Goal: Information Seeking & Learning: Check status

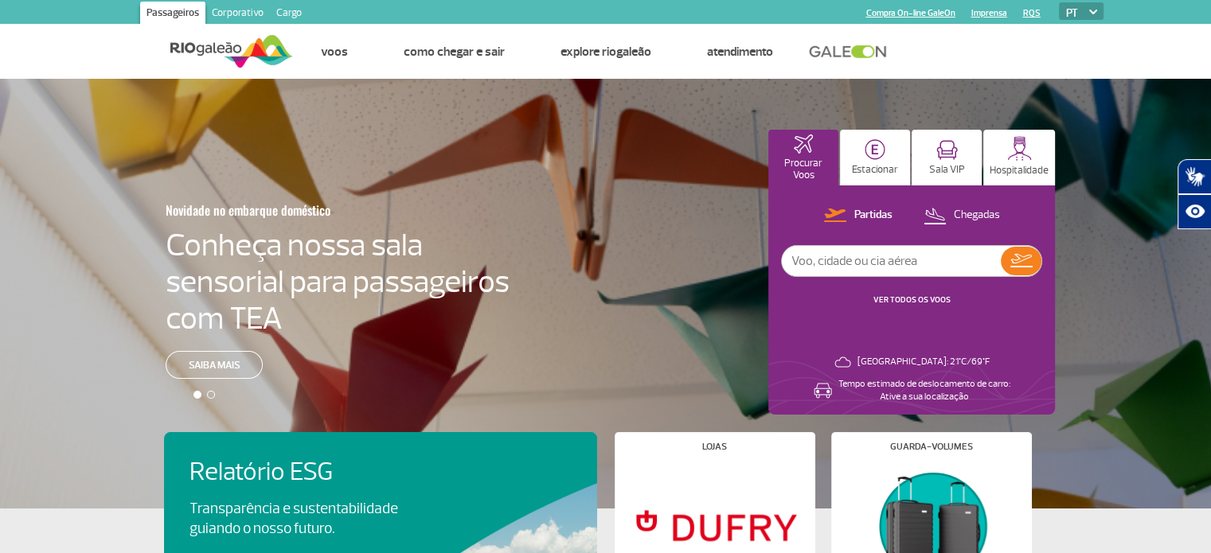
click at [821, 268] on input "text" at bounding box center [891, 261] width 219 height 30
type input "1664"
click at [1029, 260] on img at bounding box center [1022, 261] width 22 height 14
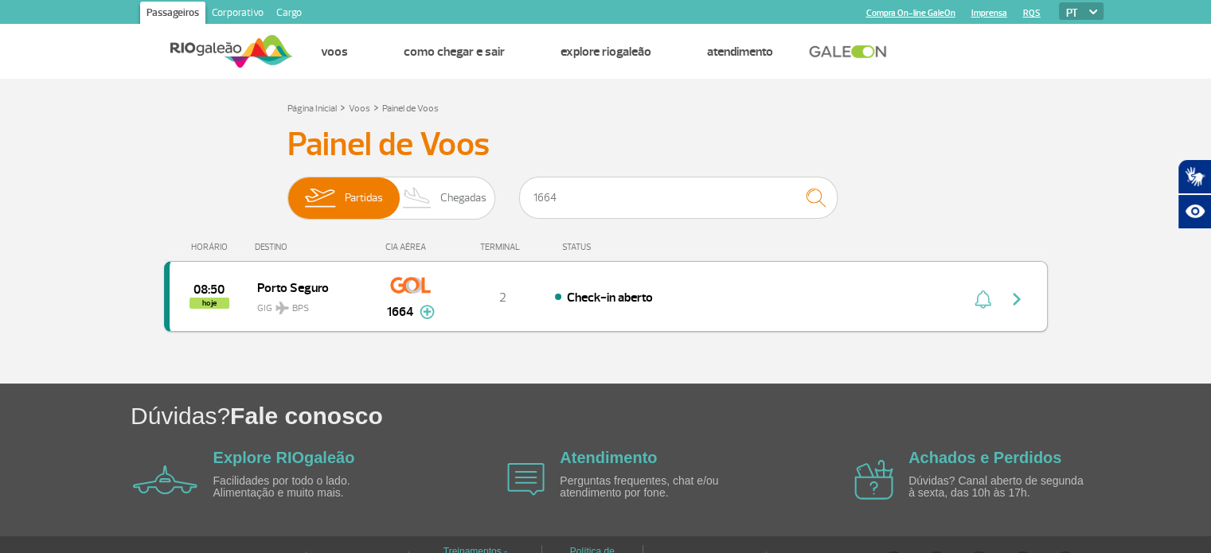
click at [1017, 299] on img "button" at bounding box center [1016, 299] width 19 height 19
click at [1016, 298] on img "button" at bounding box center [1016, 299] width 19 height 19
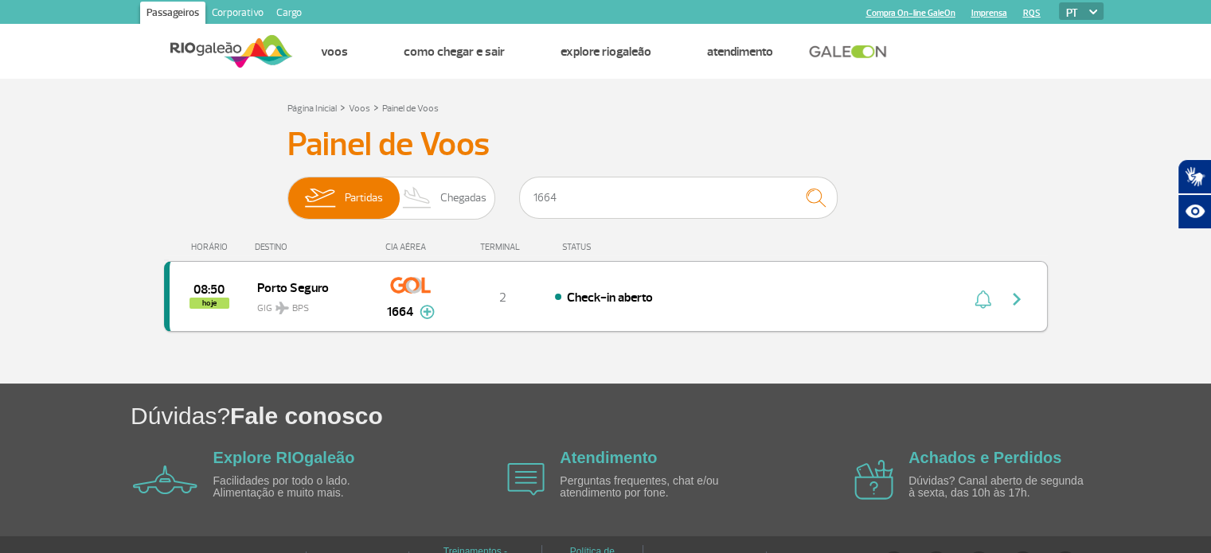
click at [1016, 298] on img "button" at bounding box center [1016, 299] width 19 height 19
click at [420, 311] on img at bounding box center [427, 312] width 15 height 14
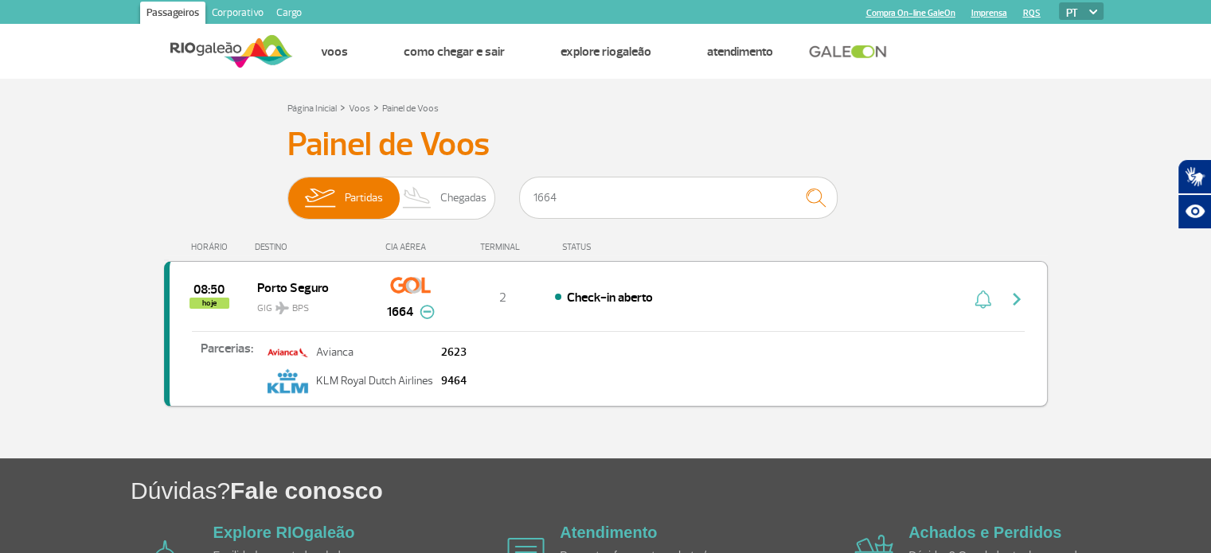
click at [428, 311] on img at bounding box center [427, 312] width 15 height 14
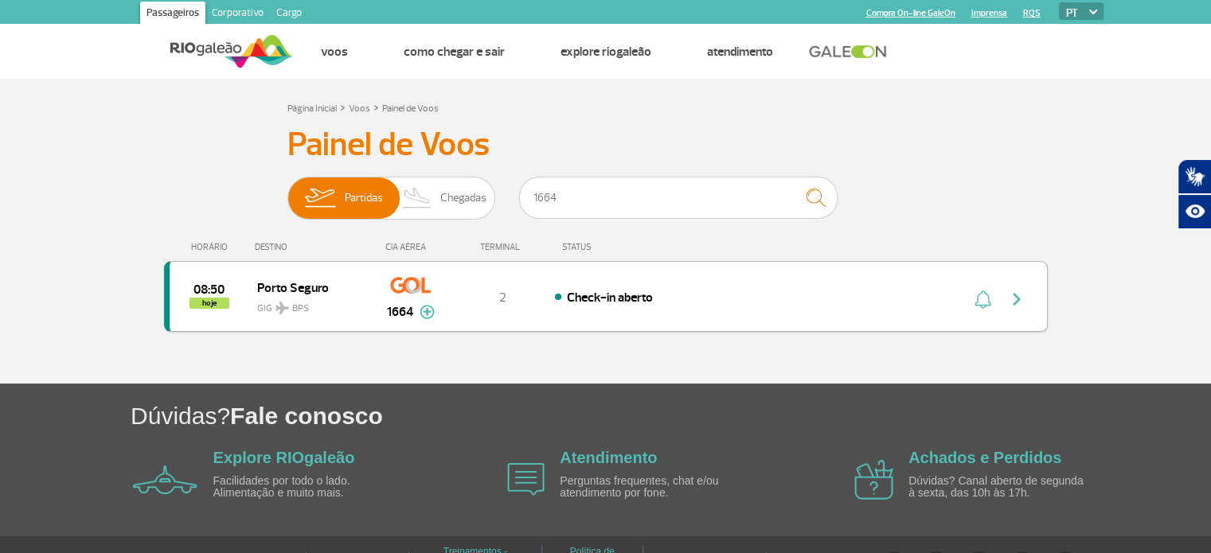
click at [1015, 299] on img "button" at bounding box center [1016, 299] width 19 height 19
click at [1013, 299] on img "button" at bounding box center [1016, 299] width 19 height 19
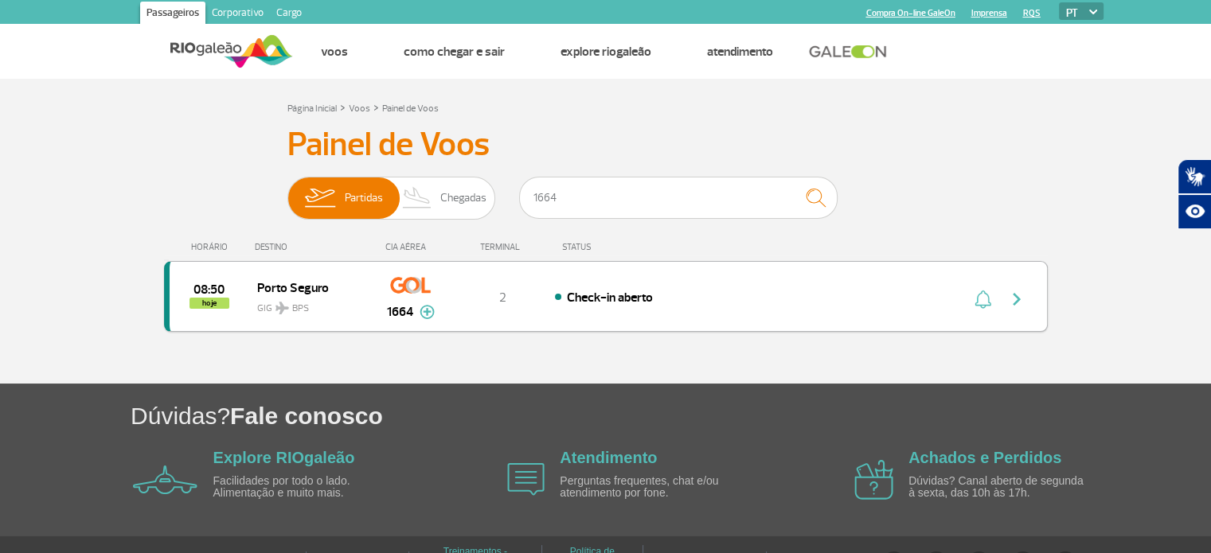
click at [1019, 295] on img "button" at bounding box center [1016, 299] width 19 height 19
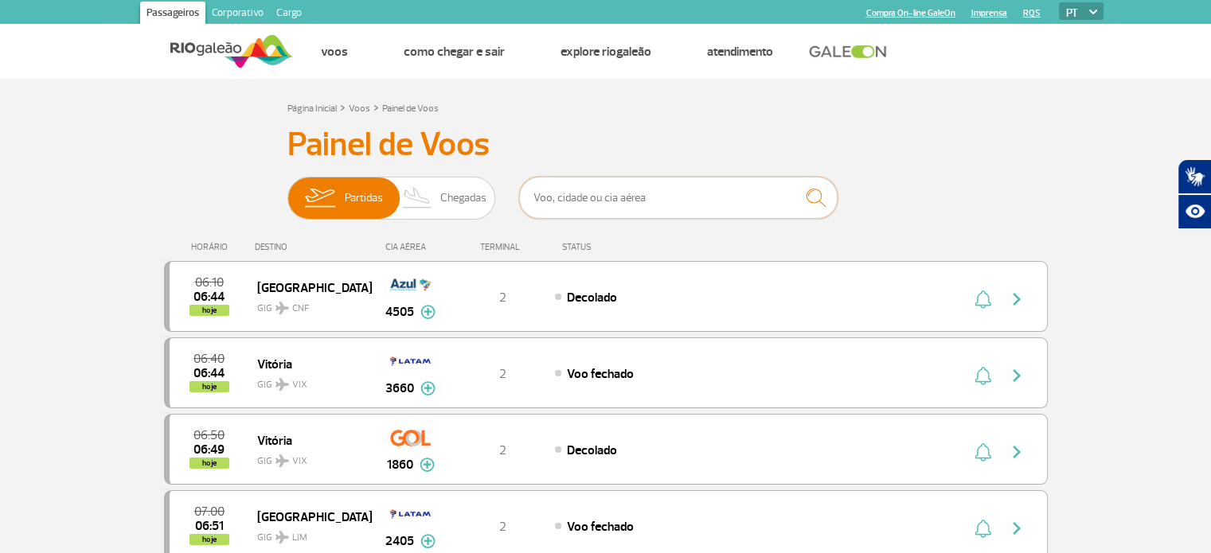
click at [558, 201] on input "text" at bounding box center [678, 198] width 319 height 42
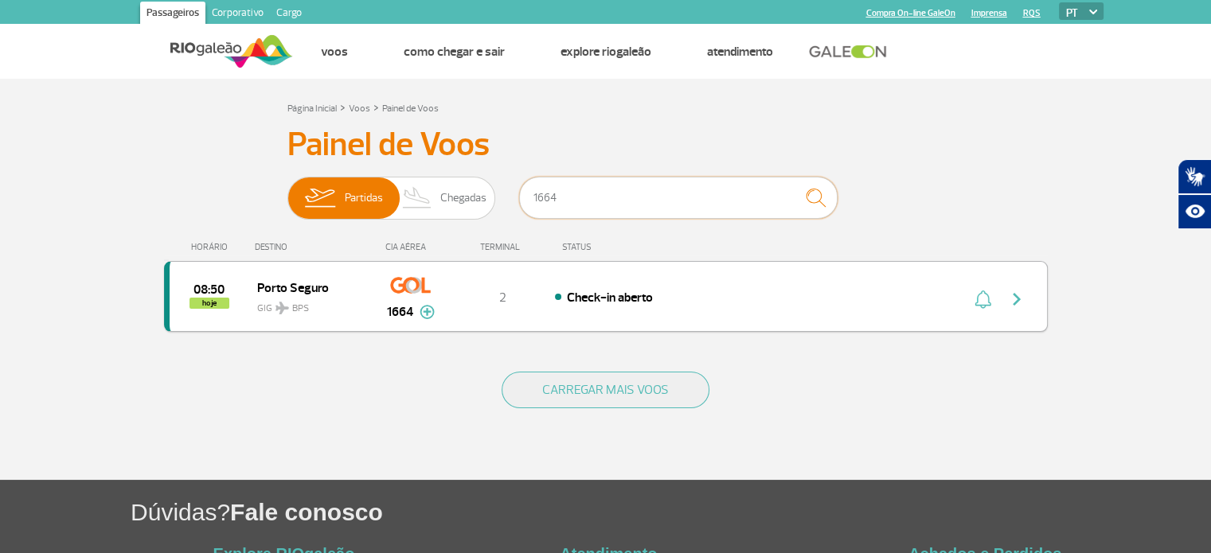
type input "1664"
click at [1015, 301] on img "button" at bounding box center [1016, 299] width 19 height 19
click at [1018, 298] on img "button" at bounding box center [1016, 299] width 19 height 19
click at [1018, 299] on img "button" at bounding box center [1016, 299] width 19 height 19
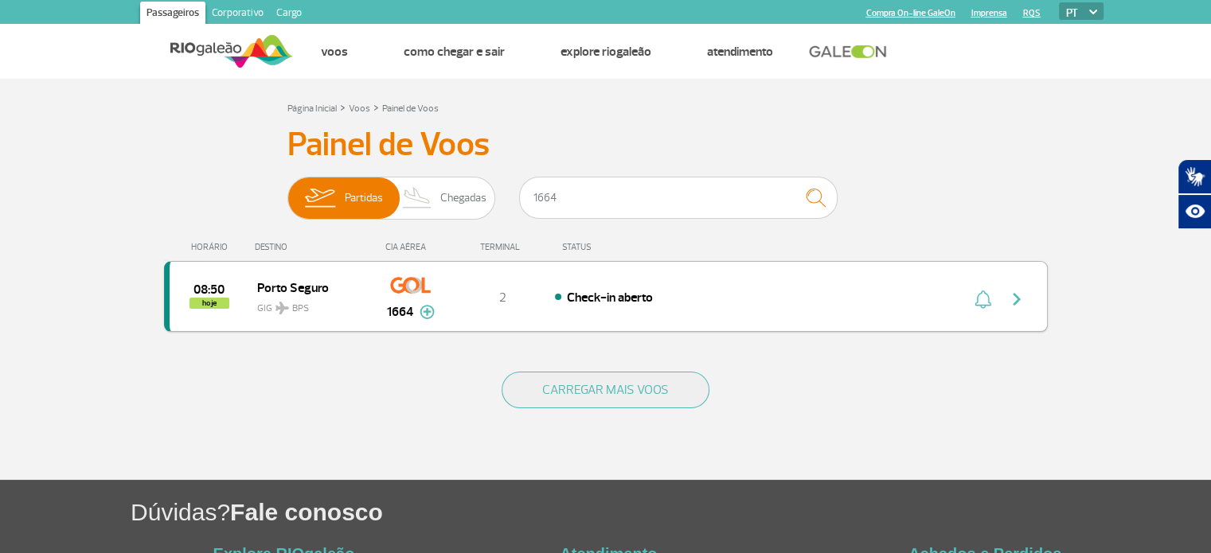
click at [1018, 299] on img "button" at bounding box center [1016, 299] width 19 height 19
click at [424, 313] on img at bounding box center [427, 312] width 15 height 14
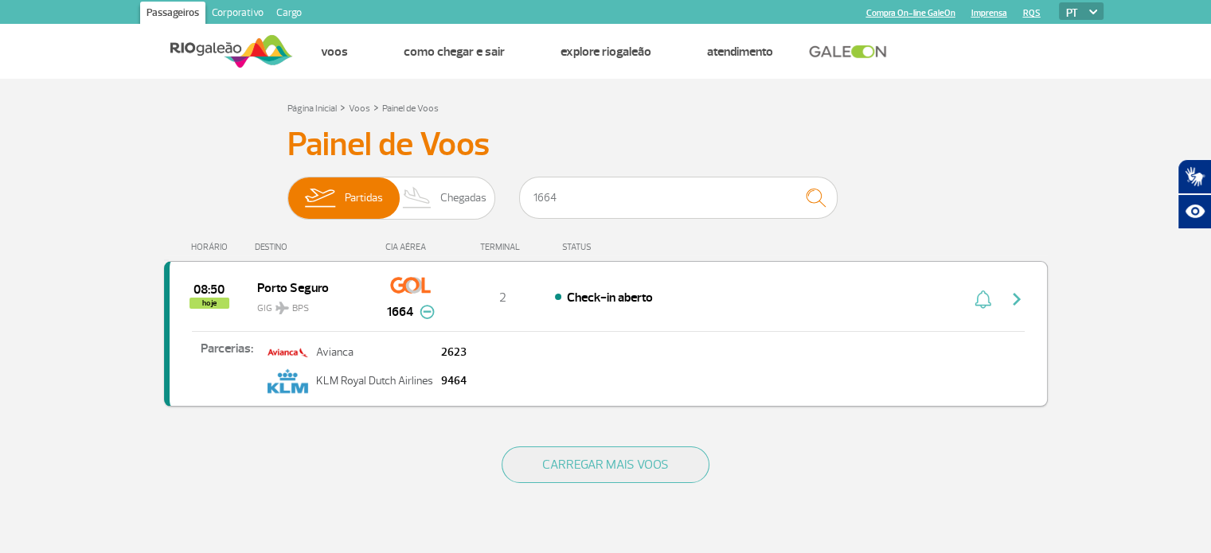
click at [424, 313] on img at bounding box center [427, 312] width 15 height 14
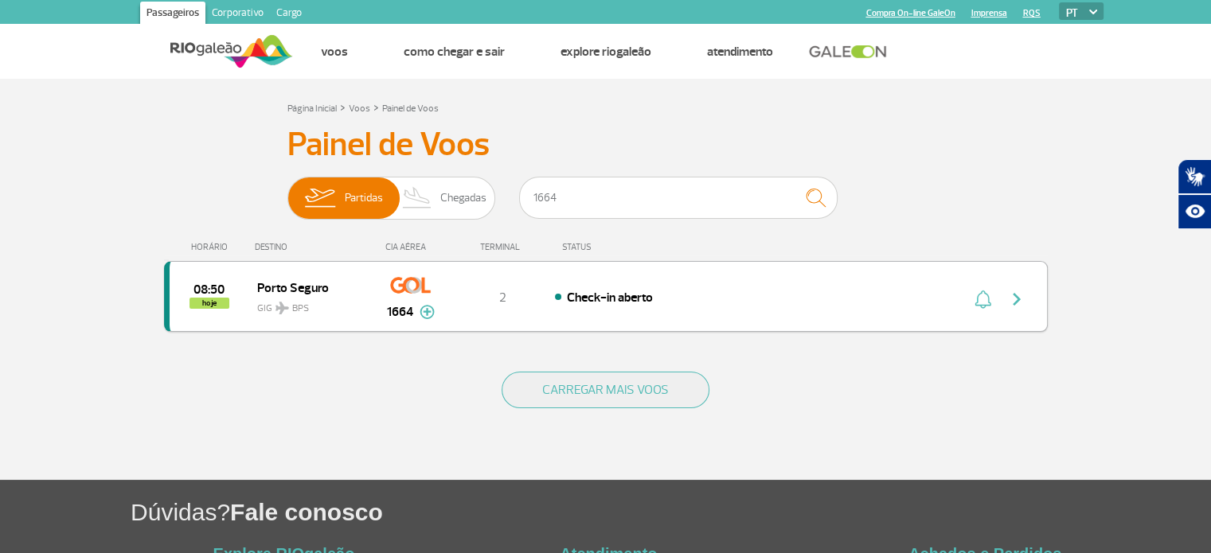
click at [737, 308] on div "08:50 hoje Porto Seguro GIG BPS 1664 2 Check-in aberto Parcerias: Avianca 2623 …" at bounding box center [606, 296] width 884 height 71
click at [312, 289] on span "Porto Seguro" at bounding box center [308, 287] width 102 height 21
click at [1014, 299] on img "button" at bounding box center [1016, 299] width 19 height 19
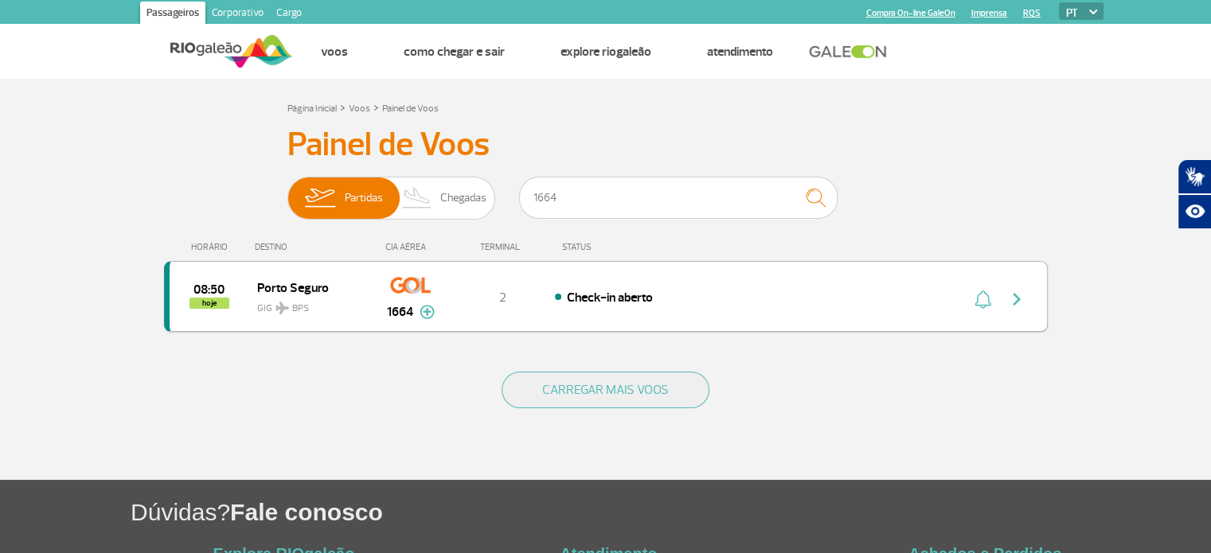
click at [1014, 299] on img "button" at bounding box center [1016, 299] width 19 height 19
click at [1020, 296] on img "button" at bounding box center [1016, 299] width 19 height 19
click at [1013, 297] on img "button" at bounding box center [1016, 299] width 19 height 19
click at [1013, 298] on img "button" at bounding box center [1016, 299] width 19 height 19
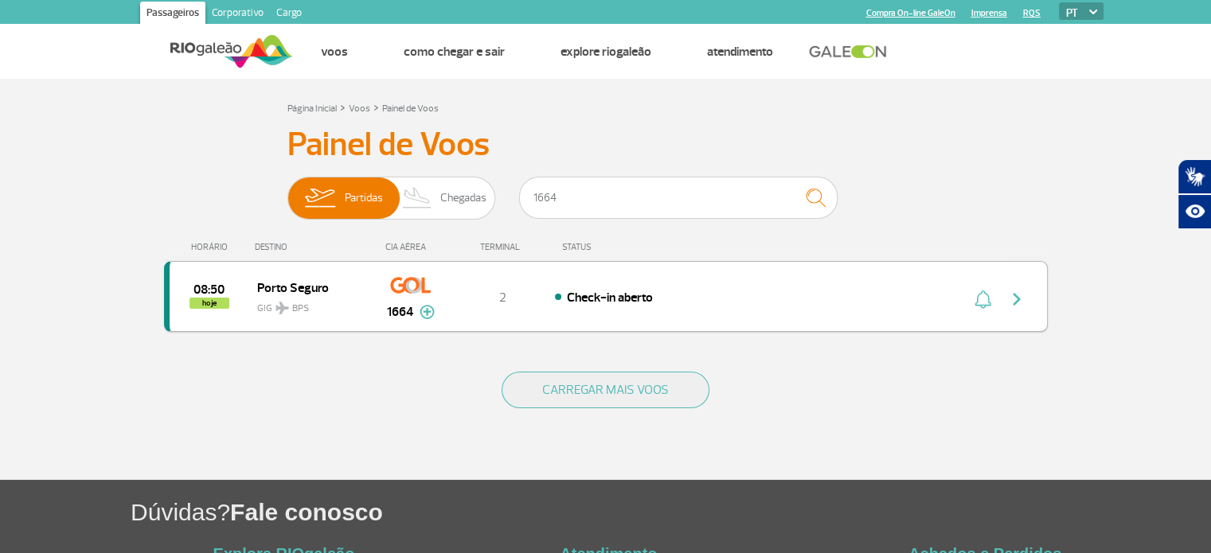
click at [1013, 294] on img "button" at bounding box center [1016, 299] width 19 height 19
click at [1016, 295] on img "button" at bounding box center [1016, 299] width 19 height 19
click at [1016, 295] on div "08:50 hoje Porto Seguro GIG BPS 1664 2 Check-in aberto Parcerias: Avianca 2623 …" at bounding box center [606, 296] width 884 height 71
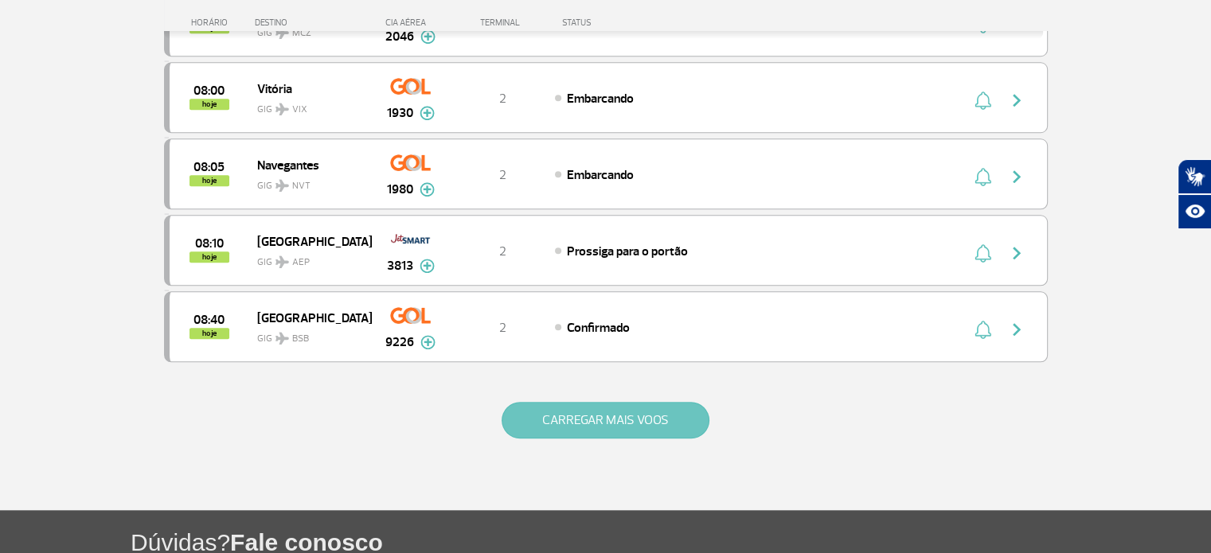
scroll to position [1513, 0]
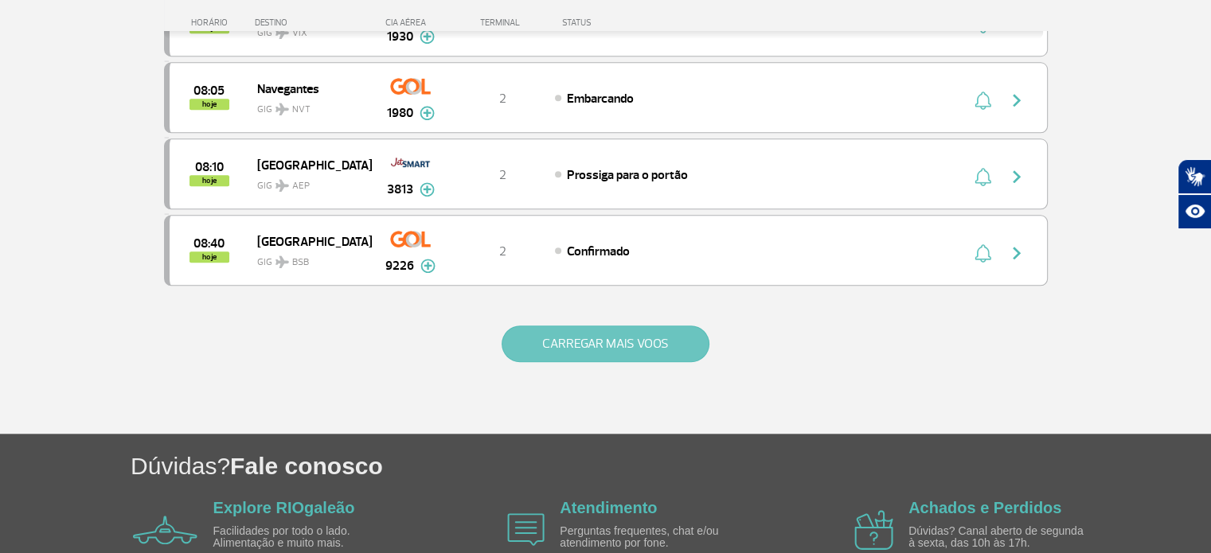
click at [586, 326] on button "CARREGAR MAIS VOOS" at bounding box center [606, 344] width 208 height 37
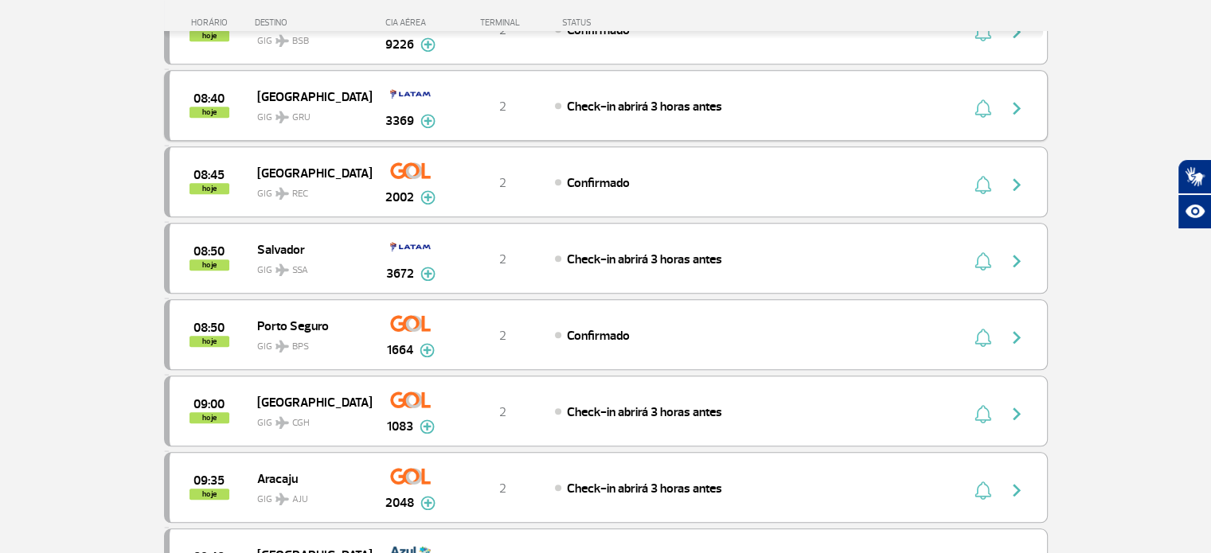
scroll to position [1832, 0]
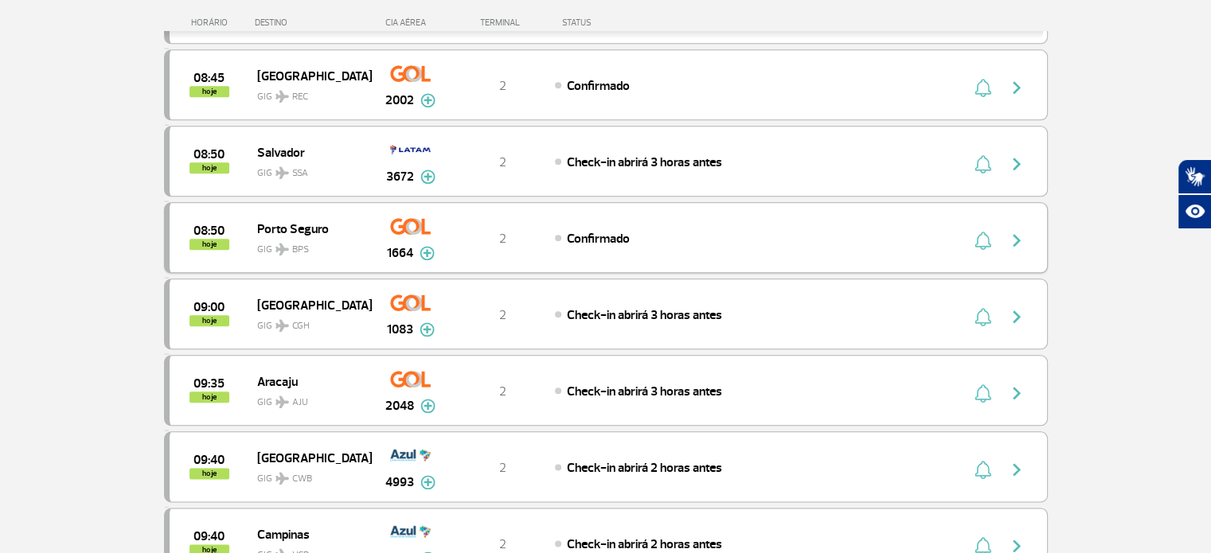
click at [1013, 231] on img "button" at bounding box center [1016, 240] width 19 height 19
click at [1008, 231] on img "button" at bounding box center [1016, 240] width 19 height 19
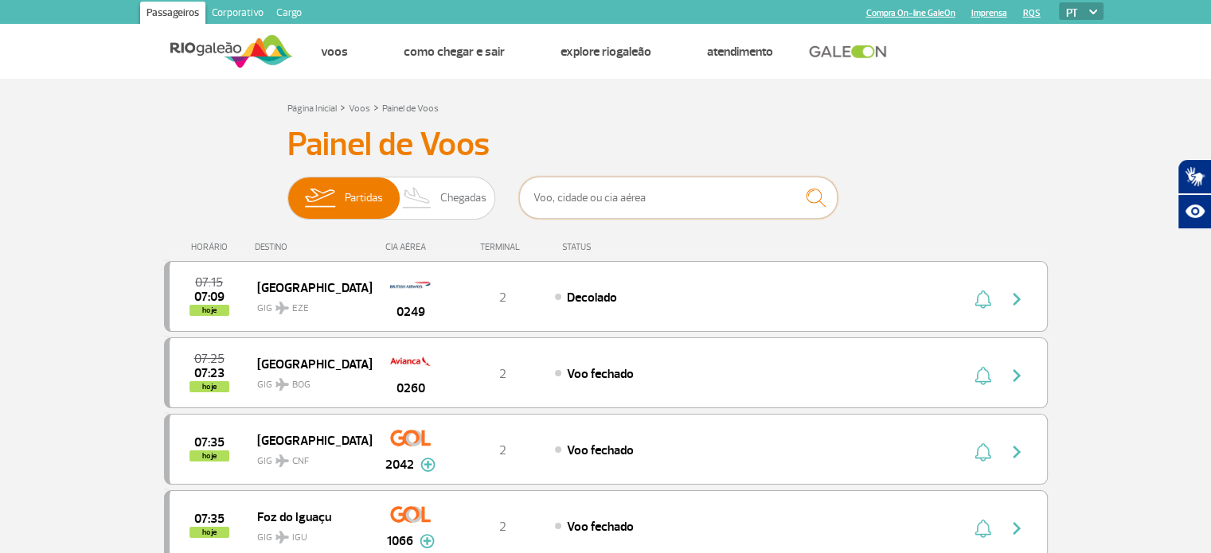
click at [584, 199] on input "text" at bounding box center [678, 198] width 319 height 42
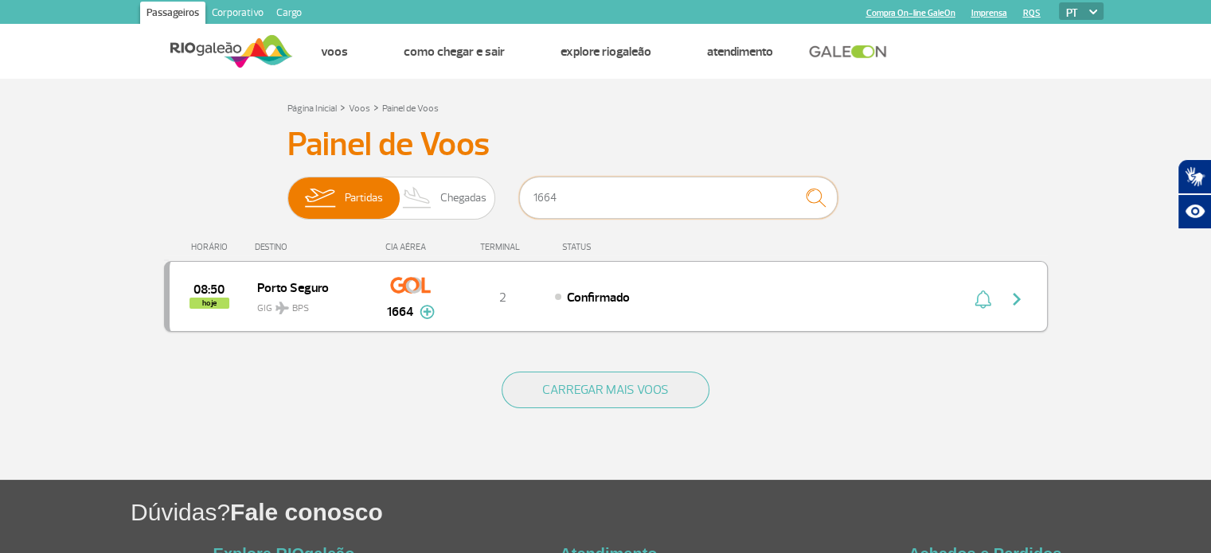
type input "1664"
click at [1015, 305] on img "button" at bounding box center [1016, 299] width 19 height 19
click at [1019, 297] on img "button" at bounding box center [1016, 299] width 19 height 19
click at [1014, 299] on img "button" at bounding box center [1016, 299] width 19 height 19
click at [1011, 297] on img "button" at bounding box center [1016, 299] width 19 height 19
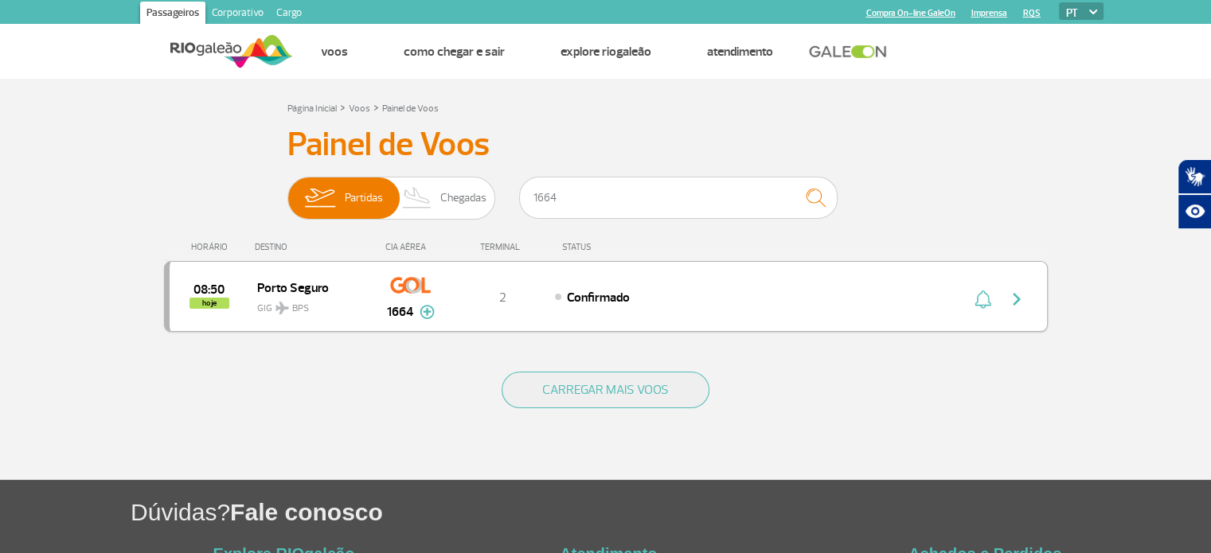
click at [1015, 298] on img "button" at bounding box center [1016, 299] width 19 height 19
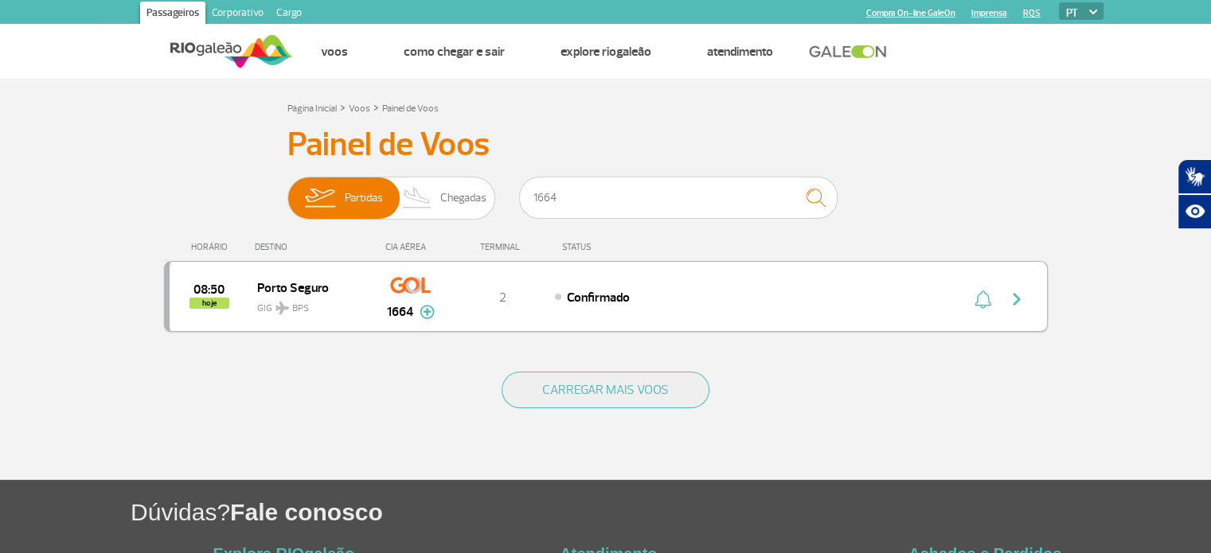
click at [1015, 298] on img "button" at bounding box center [1016, 299] width 19 height 19
click at [664, 303] on div "Confirmado" at bounding box center [730, 297] width 351 height 18
click at [665, 303] on div "Confirmado" at bounding box center [730, 297] width 351 height 18
click at [742, 294] on div "Confirmado" at bounding box center [730, 297] width 351 height 18
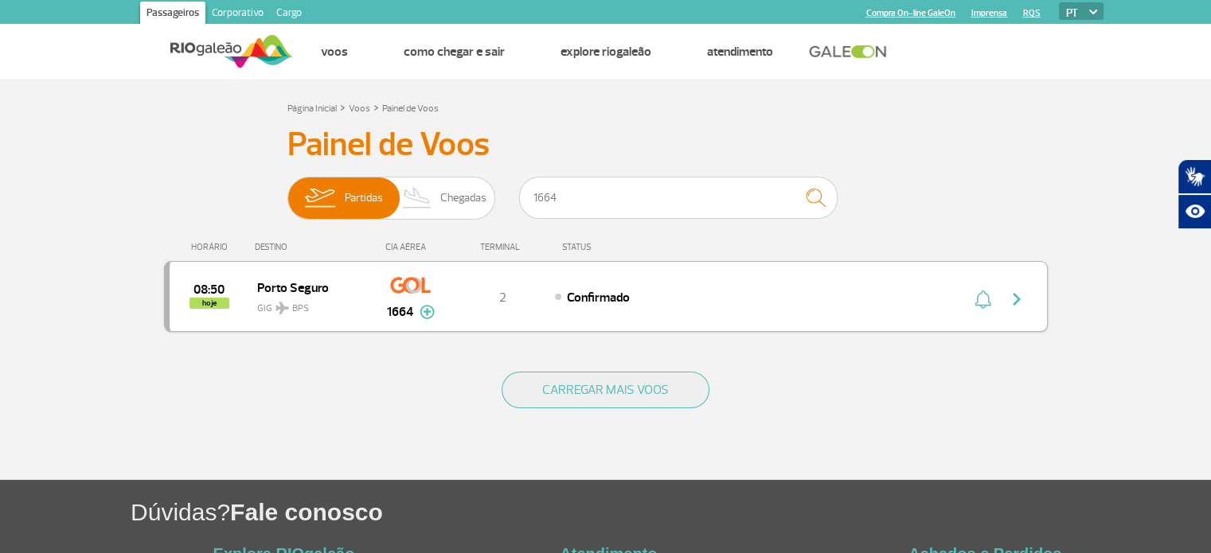
click at [745, 294] on div "Confirmado" at bounding box center [730, 297] width 351 height 18
click at [1018, 295] on img "button" at bounding box center [1016, 299] width 19 height 19
click at [1014, 299] on img "button" at bounding box center [1016, 299] width 19 height 19
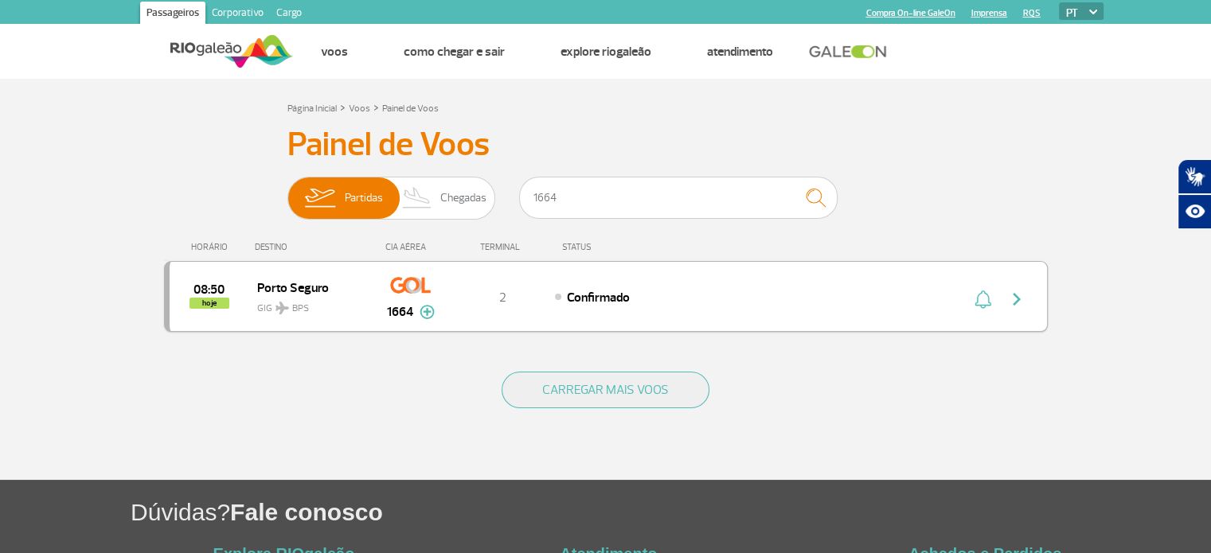
click at [1014, 299] on img "button" at bounding box center [1016, 299] width 19 height 19
click at [1017, 302] on img "button" at bounding box center [1016, 299] width 19 height 19
click at [1015, 295] on img "button" at bounding box center [1016, 299] width 19 height 19
click at [983, 300] on img "button" at bounding box center [983, 299] width 17 height 19
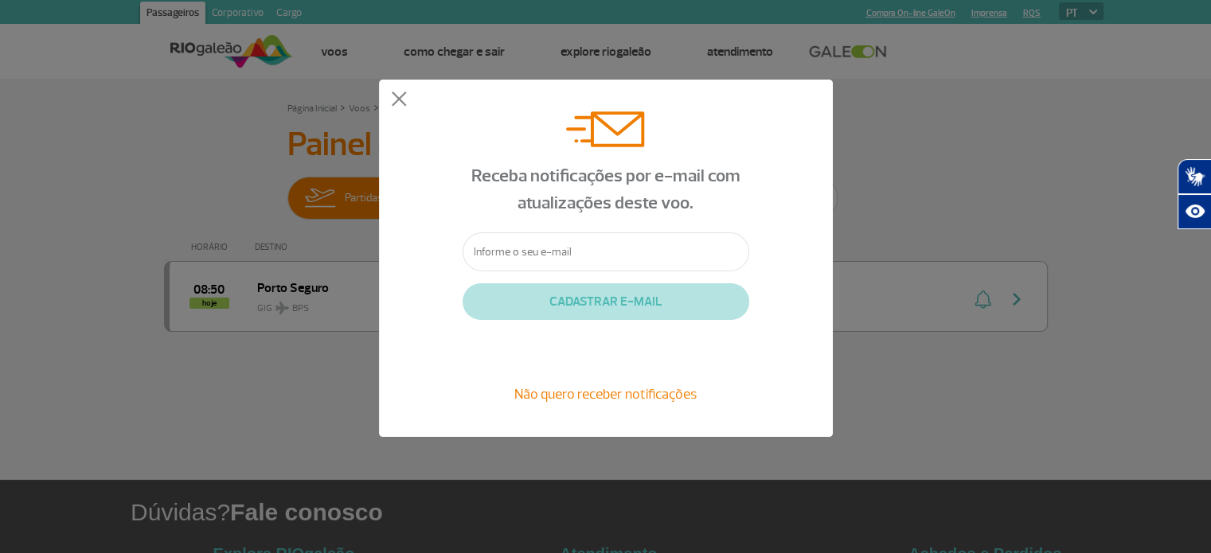
click at [592, 255] on input "text" at bounding box center [606, 252] width 287 height 39
type input "m"
click at [399, 101] on button at bounding box center [399, 100] width 16 height 16
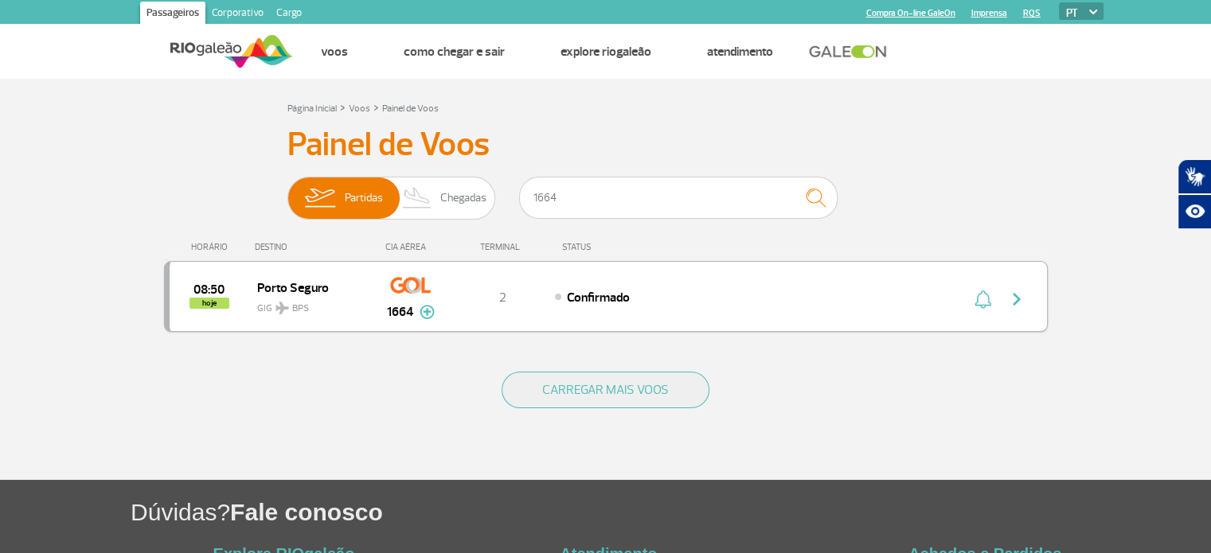
click at [1019, 300] on img "button" at bounding box center [1016, 299] width 19 height 19
click at [1016, 302] on img "button" at bounding box center [1016, 299] width 19 height 19
click at [1013, 293] on img "button" at bounding box center [1016, 299] width 19 height 19
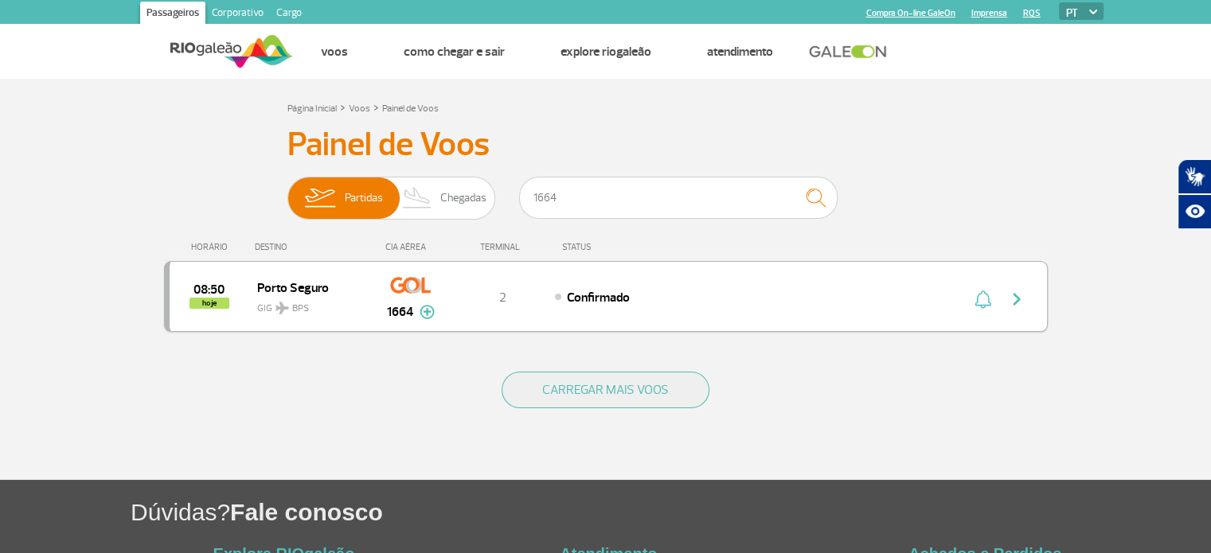
click at [1013, 293] on img "button" at bounding box center [1016, 299] width 19 height 19
click at [839, 294] on div "Confirmado" at bounding box center [730, 297] width 351 height 18
click at [1015, 298] on img "button" at bounding box center [1016, 299] width 19 height 19
click at [212, 291] on span "08:50" at bounding box center [209, 289] width 31 height 11
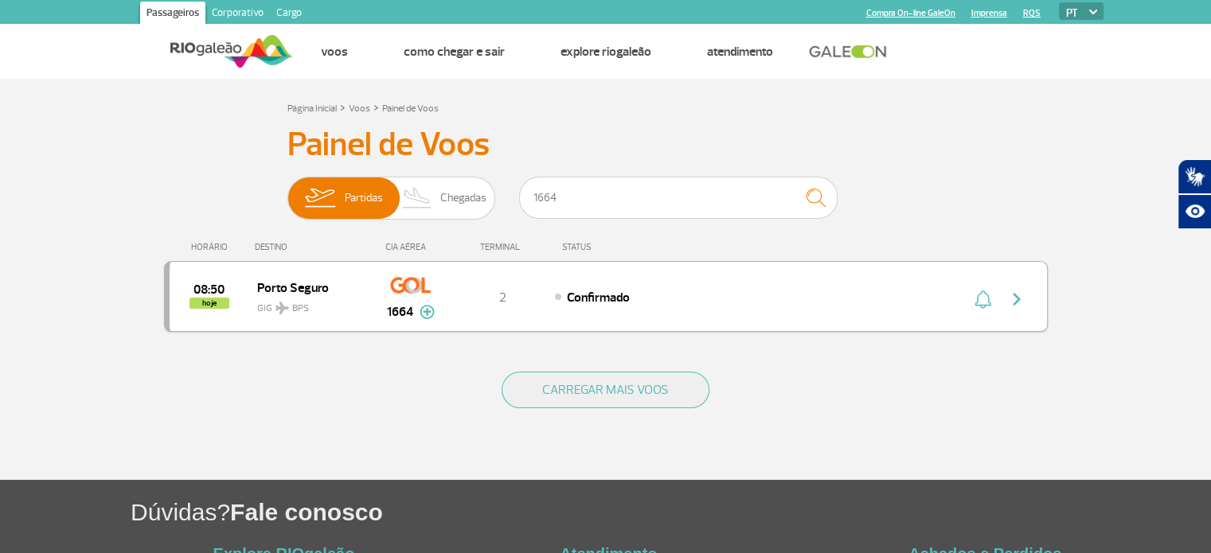
click at [293, 299] on span "GIG BPS" at bounding box center [308, 304] width 102 height 23
click at [409, 289] on img at bounding box center [410, 285] width 41 height 27
click at [428, 309] on img at bounding box center [427, 312] width 15 height 14
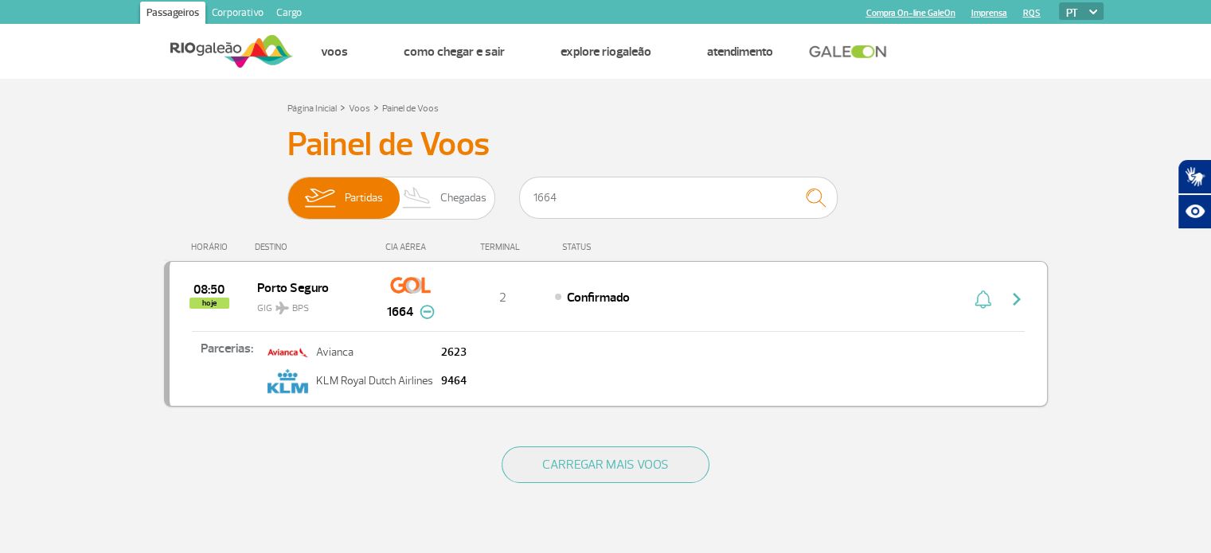
click at [428, 309] on img at bounding box center [427, 312] width 15 height 14
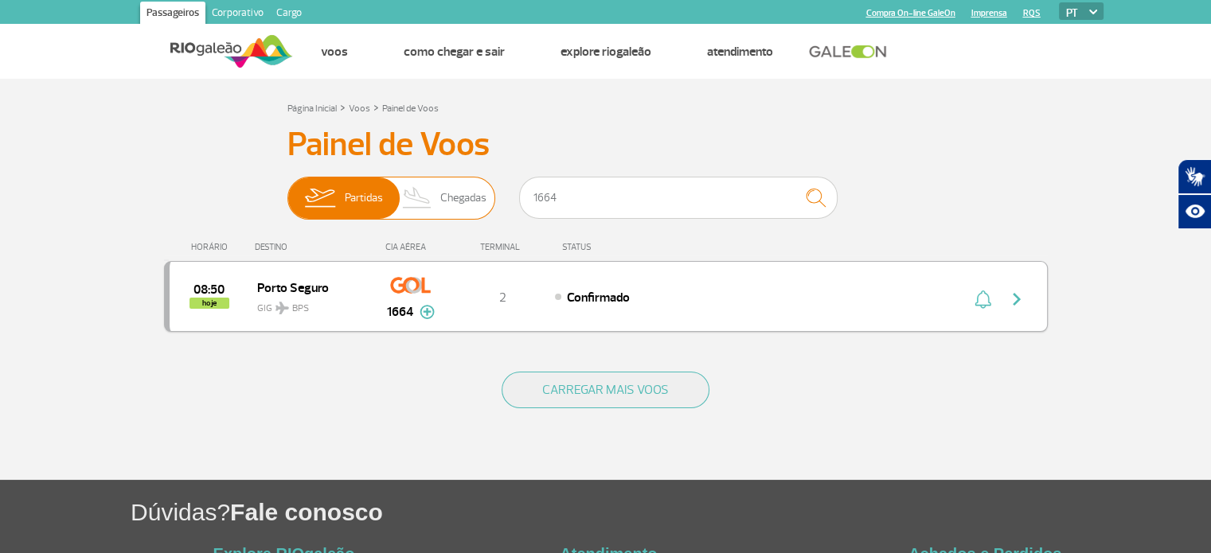
click at [362, 197] on span "Partidas" at bounding box center [364, 198] width 38 height 41
click at [287, 190] on input "Partidas Chegadas" at bounding box center [287, 190] width 0 height 0
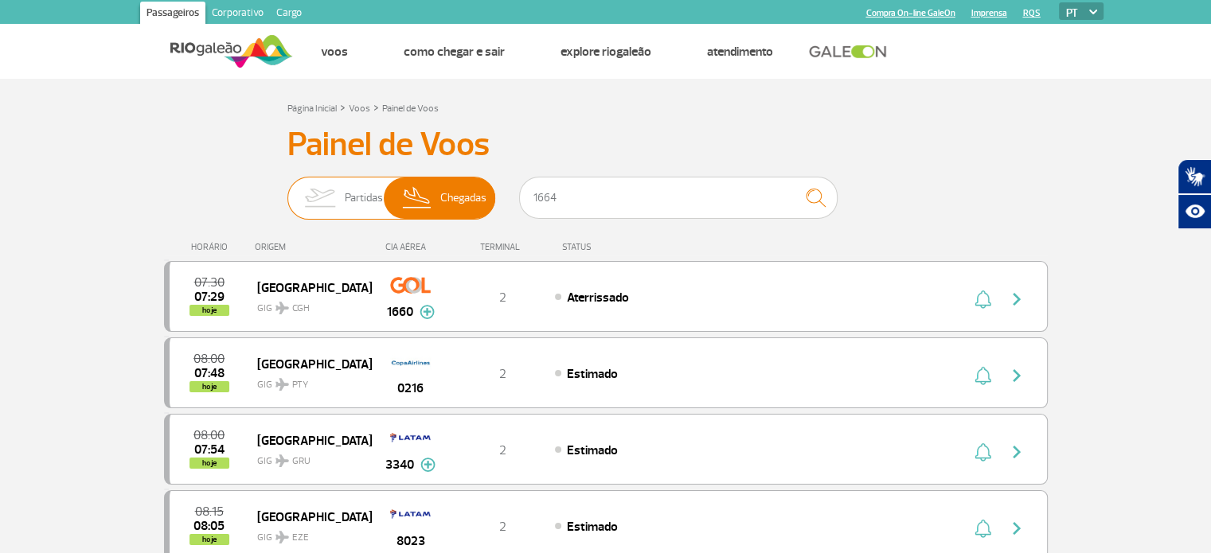
click at [354, 203] on span "Partidas" at bounding box center [364, 198] width 38 height 41
click at [287, 190] on input "Partidas Chegadas" at bounding box center [287, 190] width 0 height 0
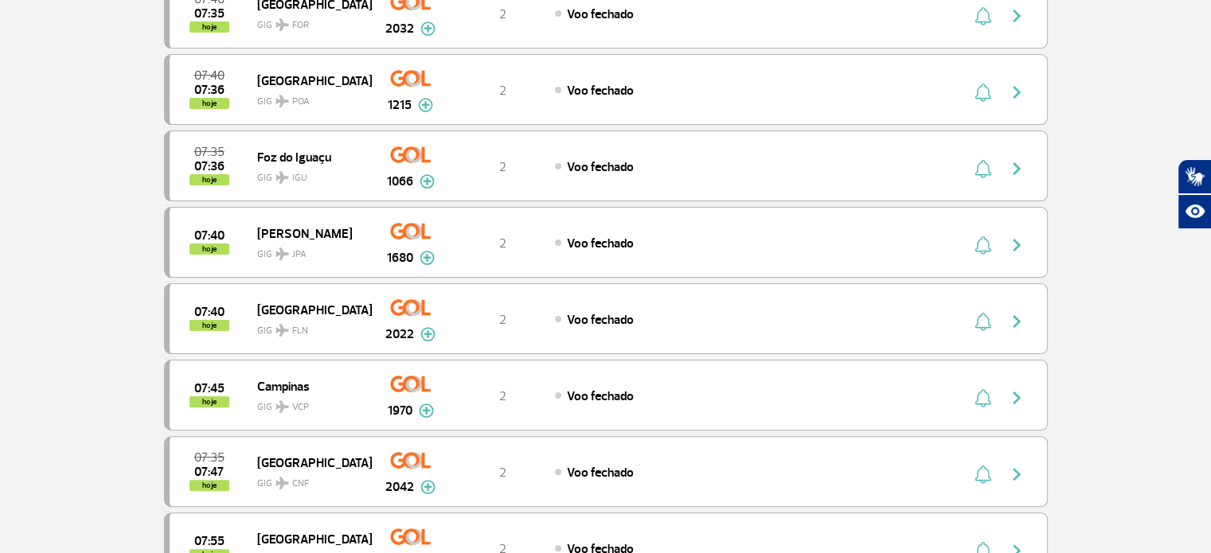
scroll to position [159, 0]
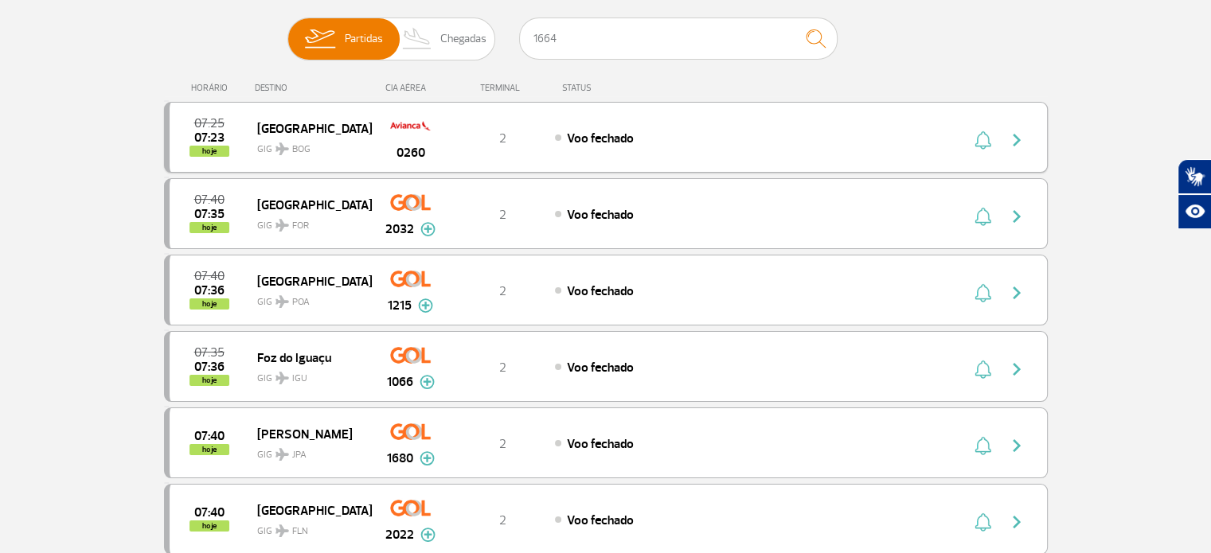
click at [1016, 139] on img "button" at bounding box center [1016, 140] width 19 height 19
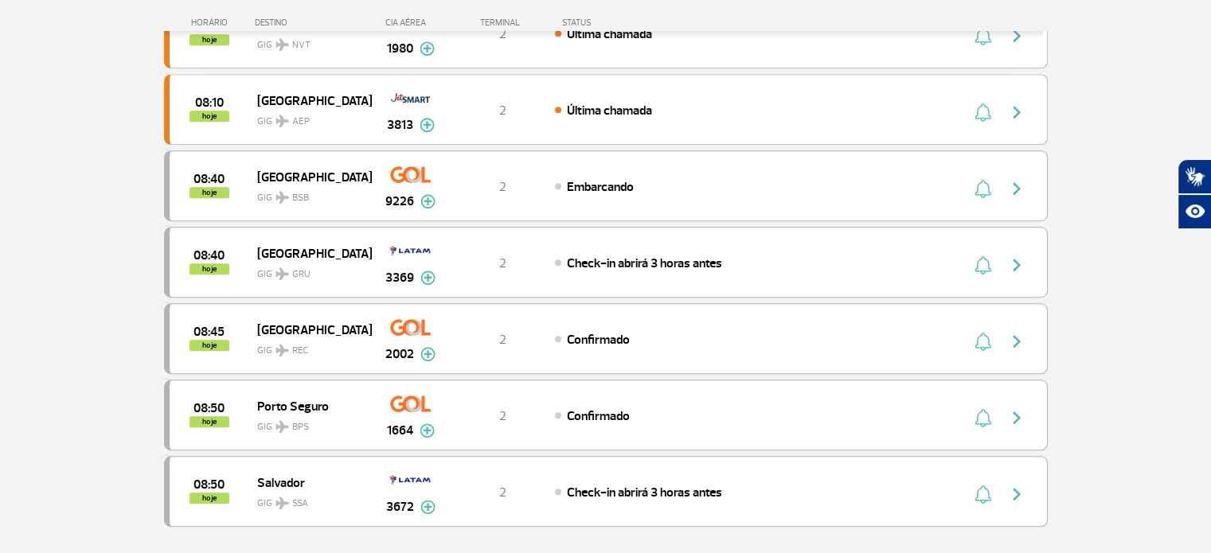
scroll to position [1274, 0]
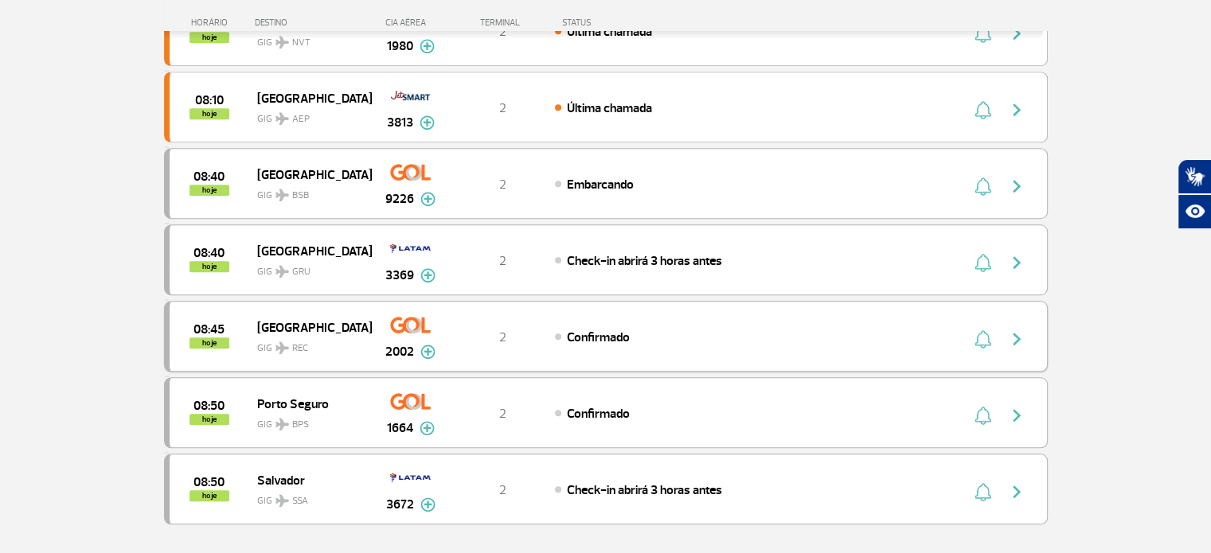
click at [1015, 330] on img "button" at bounding box center [1016, 339] width 19 height 19
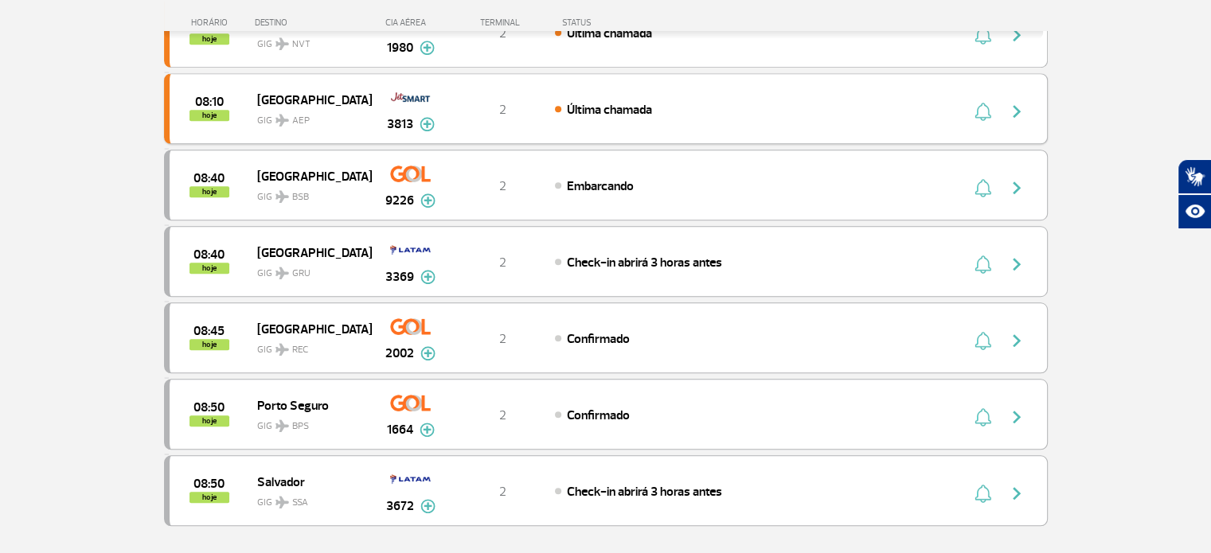
scroll to position [1274, 0]
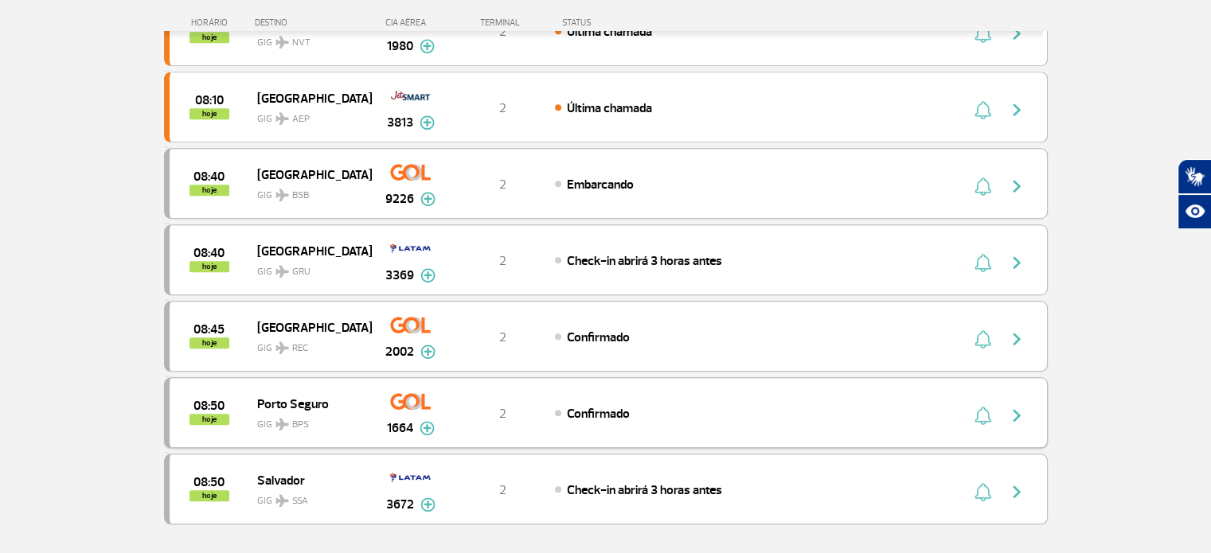
click at [1019, 406] on img "button" at bounding box center [1016, 415] width 19 height 19
click at [1015, 406] on img "button" at bounding box center [1016, 415] width 19 height 19
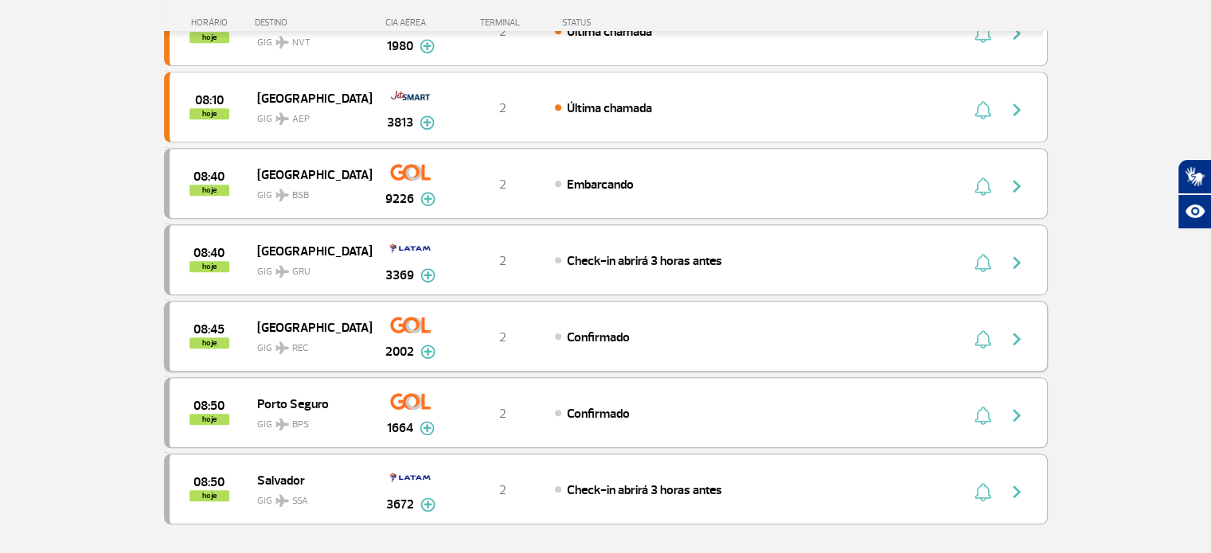
click at [1016, 330] on img "button" at bounding box center [1016, 339] width 19 height 19
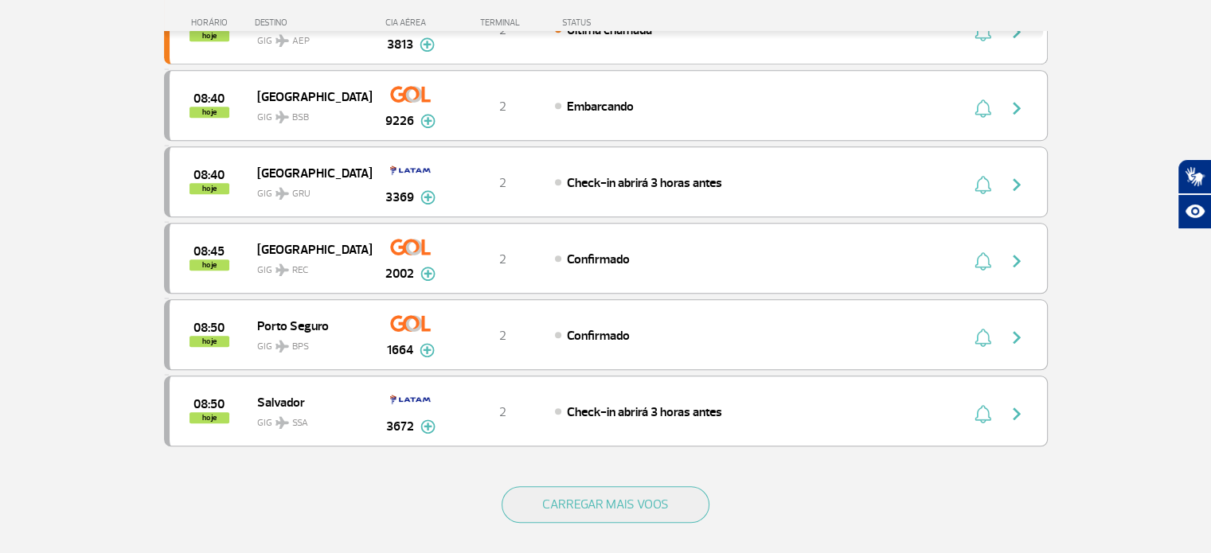
scroll to position [1354, 0]
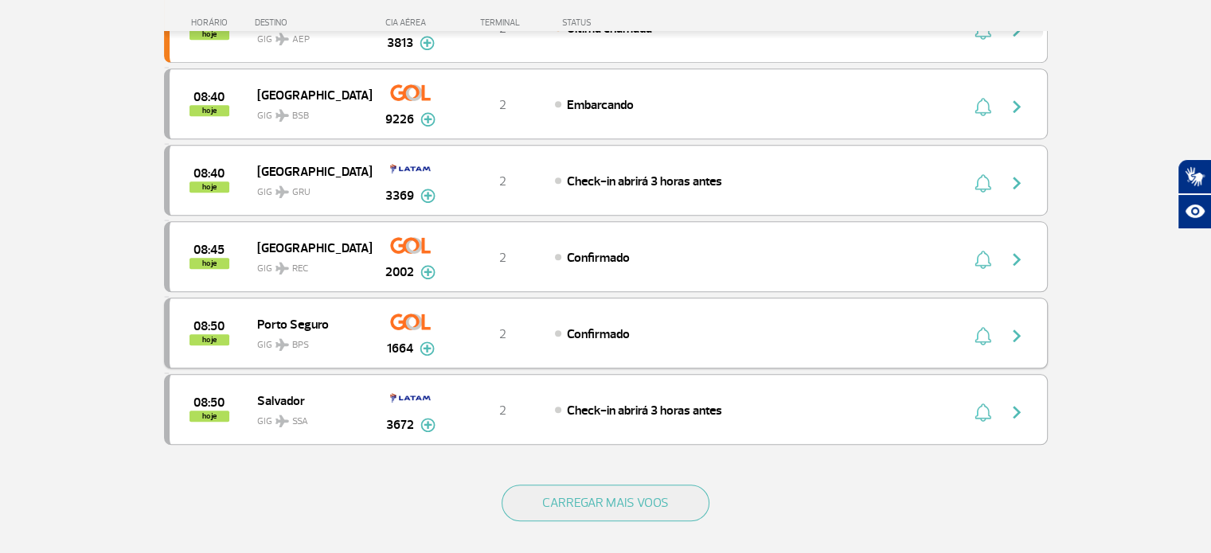
click at [1019, 326] on img "button" at bounding box center [1016, 335] width 19 height 19
click at [1016, 403] on img "button" at bounding box center [1016, 412] width 19 height 19
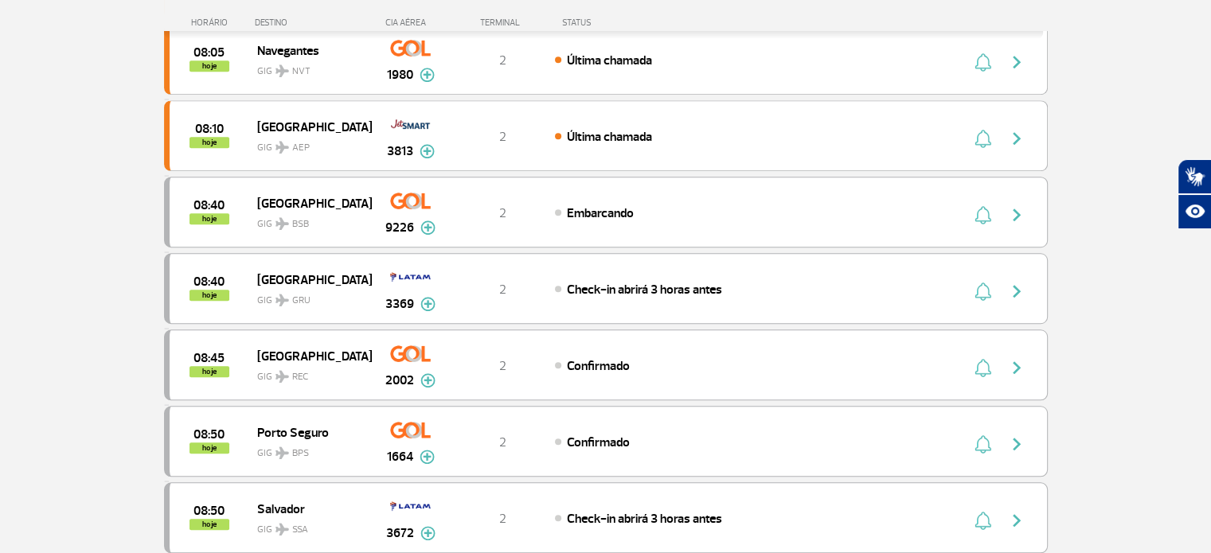
scroll to position [1274, 0]
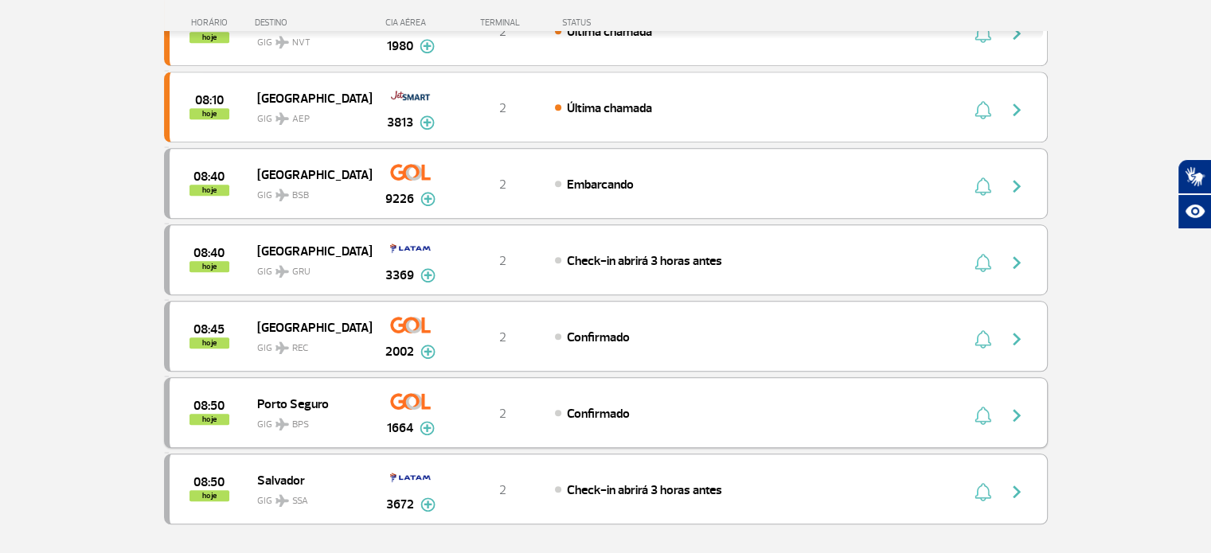
click at [1014, 406] on img "button" at bounding box center [1016, 415] width 19 height 19
click at [1018, 406] on img "button" at bounding box center [1016, 415] width 19 height 19
click at [1013, 483] on img "button" at bounding box center [1016, 492] width 19 height 19
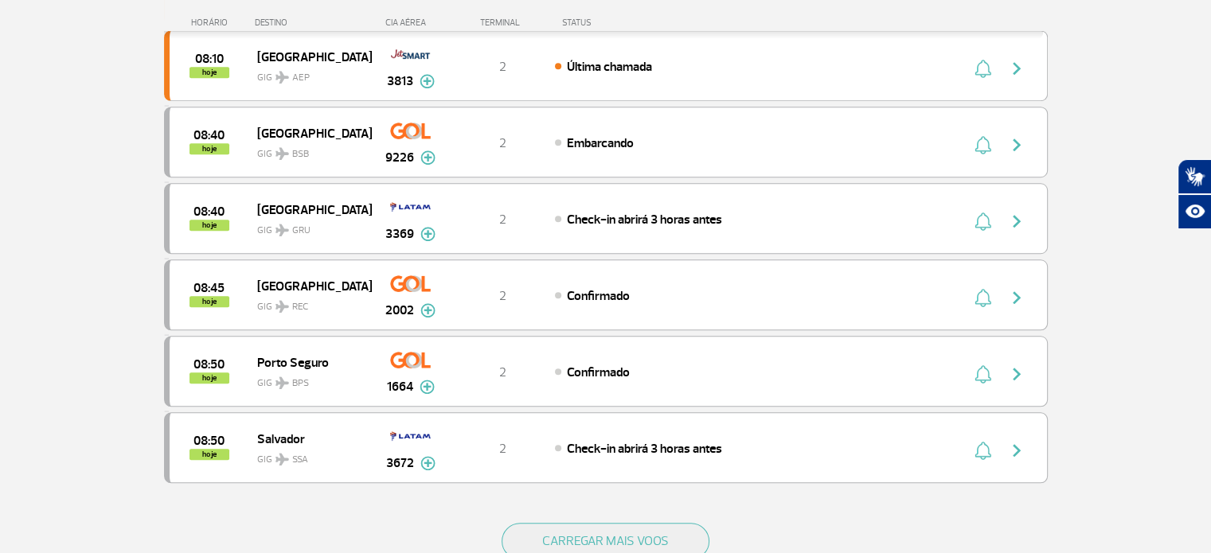
scroll to position [1354, 0]
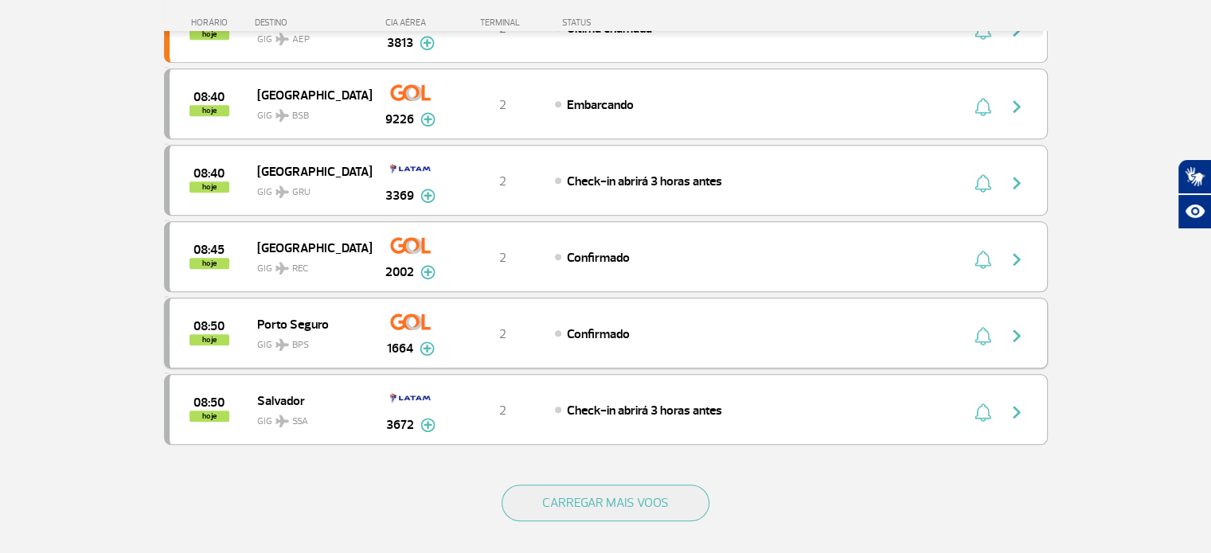
click at [1014, 326] on img "button" at bounding box center [1016, 335] width 19 height 19
click at [900, 325] on div "Confirmado" at bounding box center [730, 334] width 351 height 18
click at [584, 309] on div "08:50 hoje Porto Seguro GIG BPS 1664 2 Confirmado Parcerias: Avianca 2623 KLM R…" at bounding box center [606, 333] width 884 height 71
click at [1016, 326] on img "button" at bounding box center [1016, 335] width 19 height 19
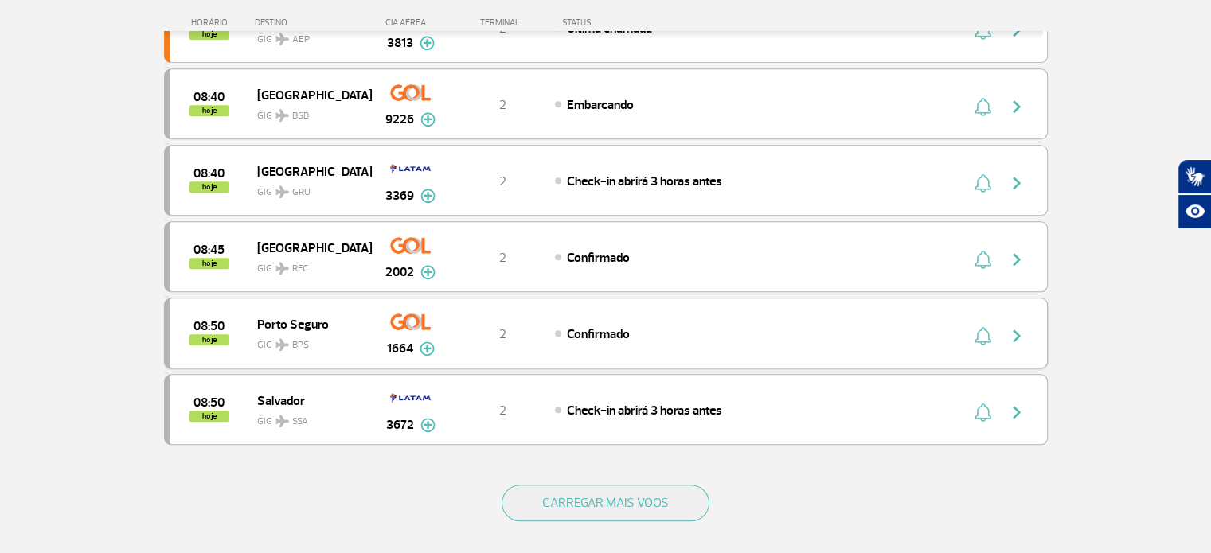
click at [1016, 326] on img "button" at bounding box center [1016, 335] width 19 height 19
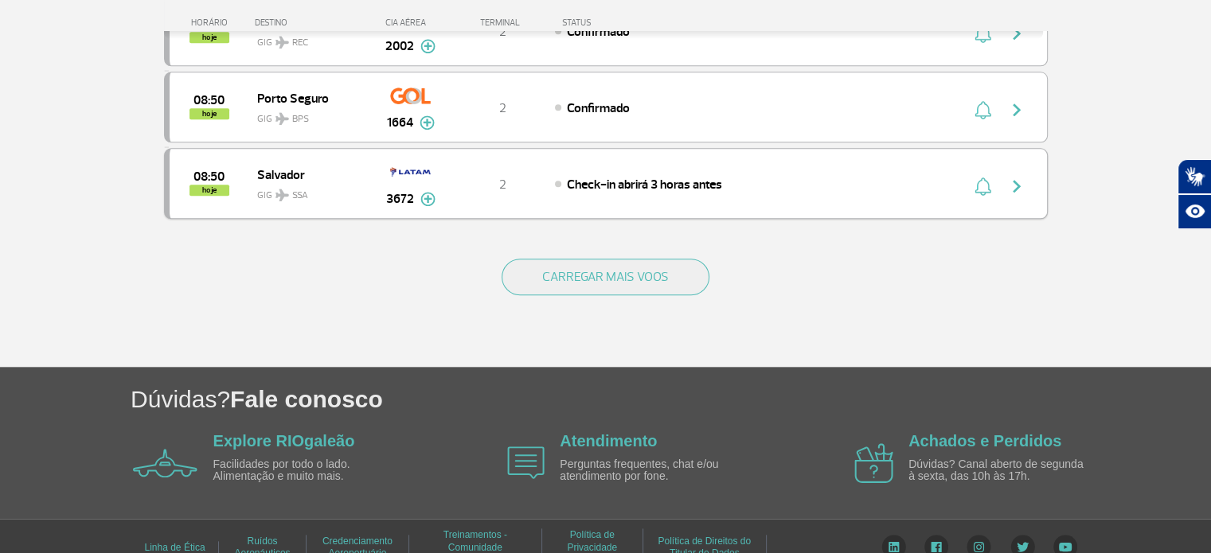
scroll to position [1590, 0]
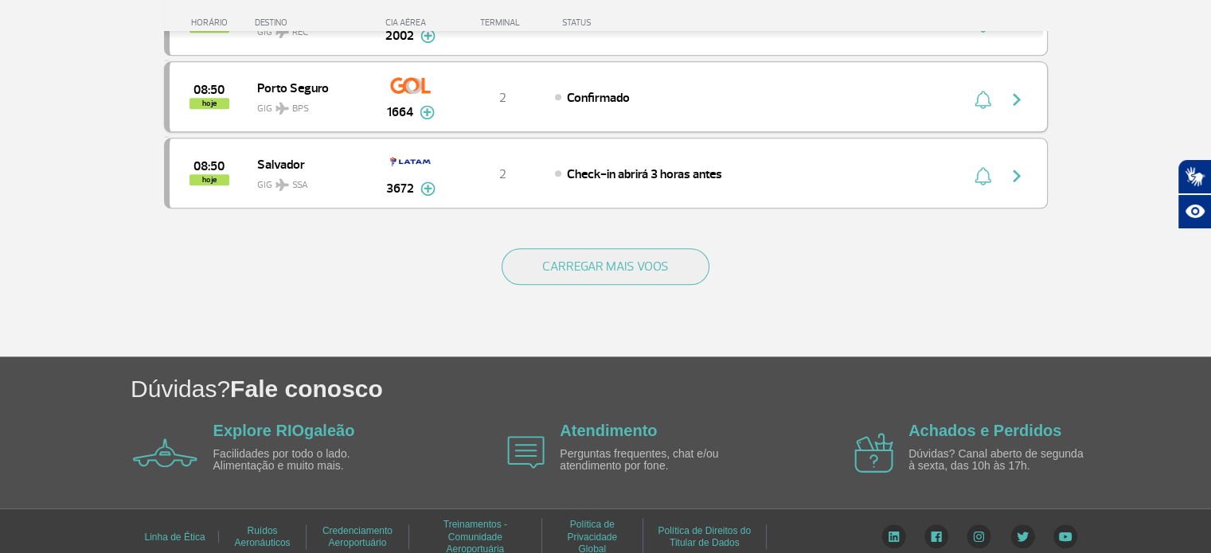
click at [1018, 90] on img "button" at bounding box center [1016, 99] width 19 height 19
click at [1013, 90] on img "button" at bounding box center [1016, 99] width 19 height 19
click at [1026, 162] on button "button" at bounding box center [1021, 173] width 37 height 25
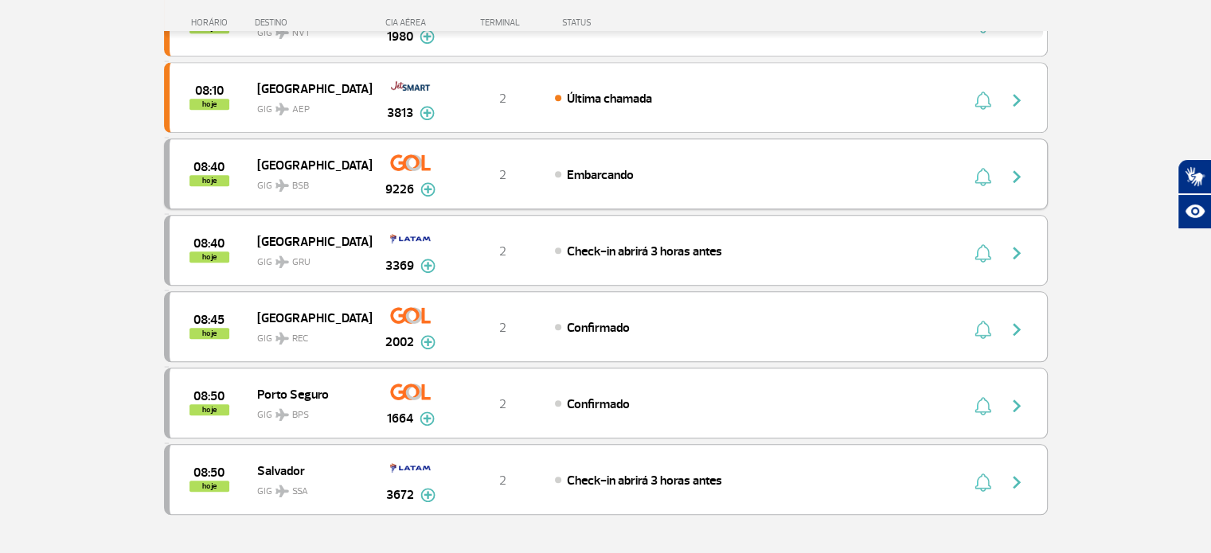
scroll to position [1354, 0]
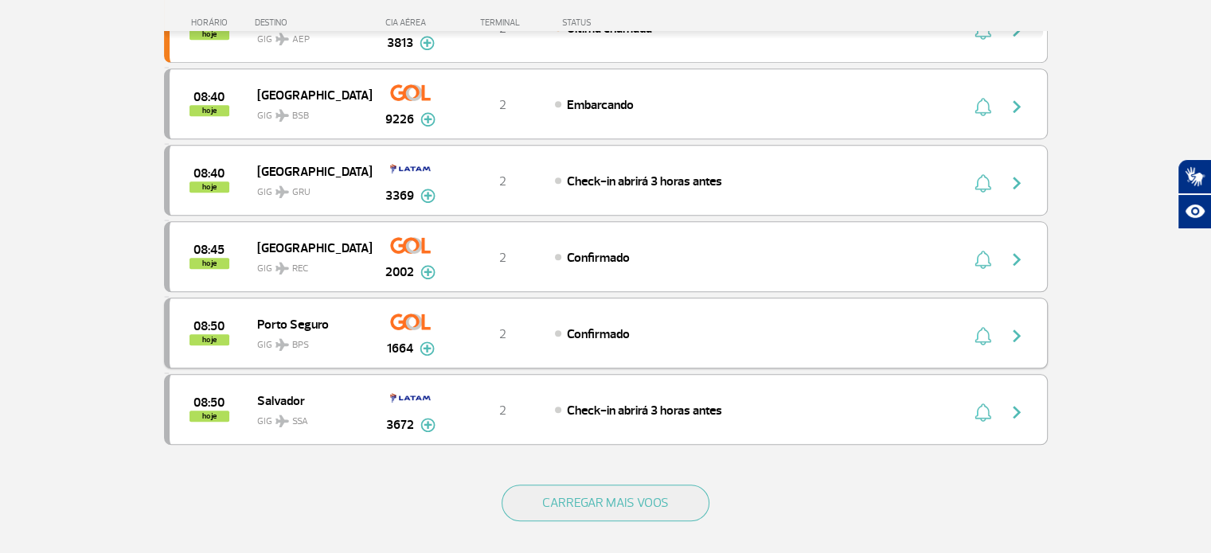
click at [507, 330] on div "2" at bounding box center [502, 334] width 105 height 18
click at [455, 328] on div "2" at bounding box center [502, 334] width 105 height 18
click at [1021, 326] on img "button" at bounding box center [1016, 335] width 19 height 19
click at [1017, 252] on img "button" at bounding box center [1016, 259] width 19 height 19
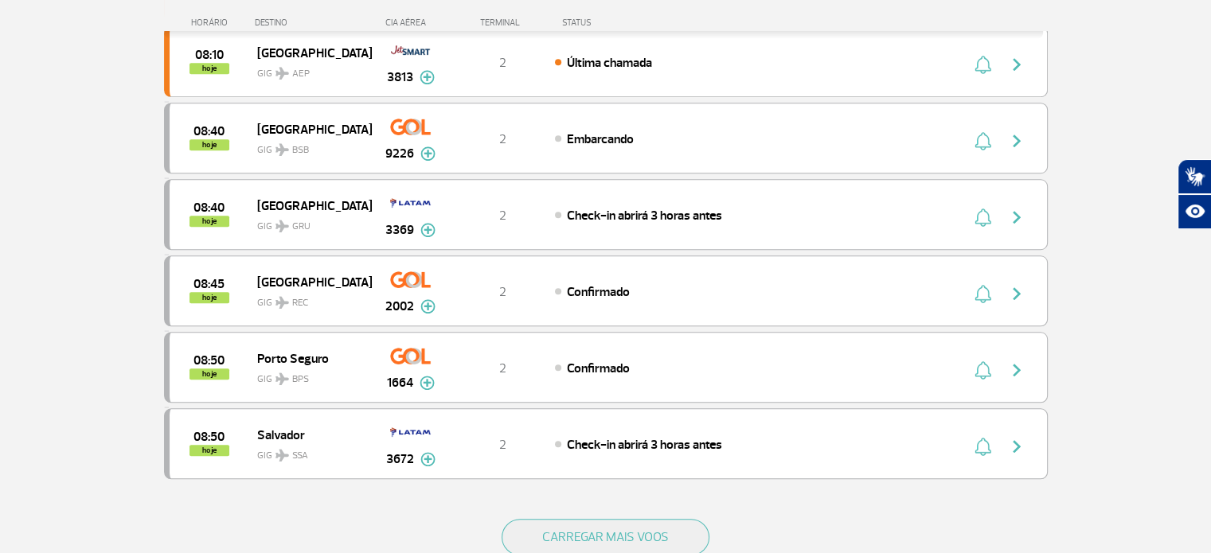
scroll to position [1354, 0]
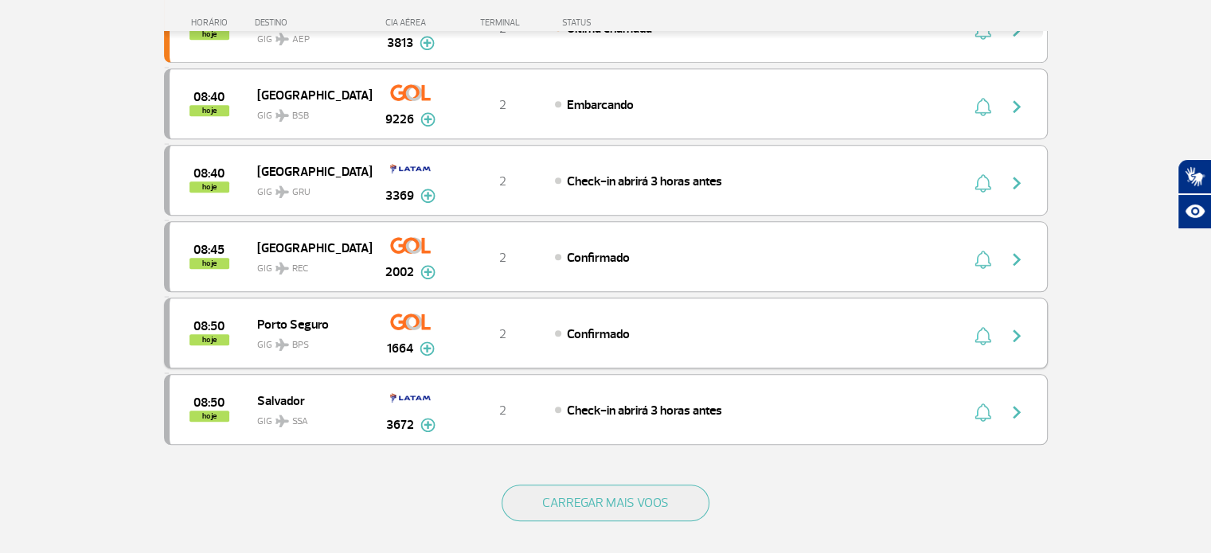
click at [1019, 326] on img "button" at bounding box center [1016, 335] width 19 height 19
click at [1016, 326] on img "button" at bounding box center [1016, 335] width 19 height 19
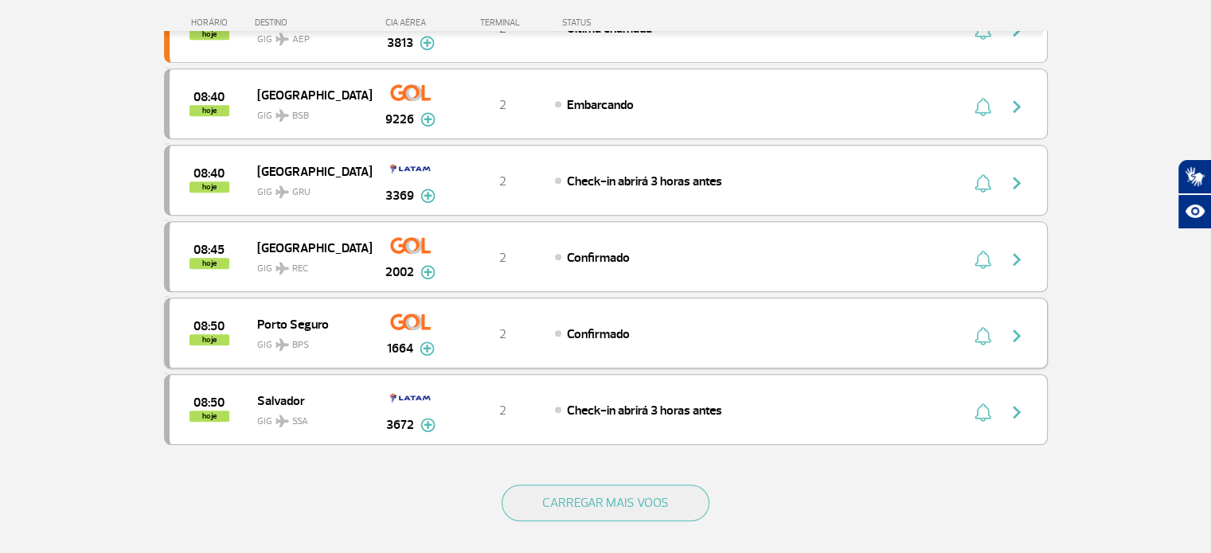
click at [1016, 326] on img "button" at bounding box center [1016, 335] width 19 height 19
click at [873, 326] on div "Confirmado" at bounding box center [730, 334] width 351 height 18
click at [760, 325] on div "Confirmado" at bounding box center [730, 334] width 351 height 18
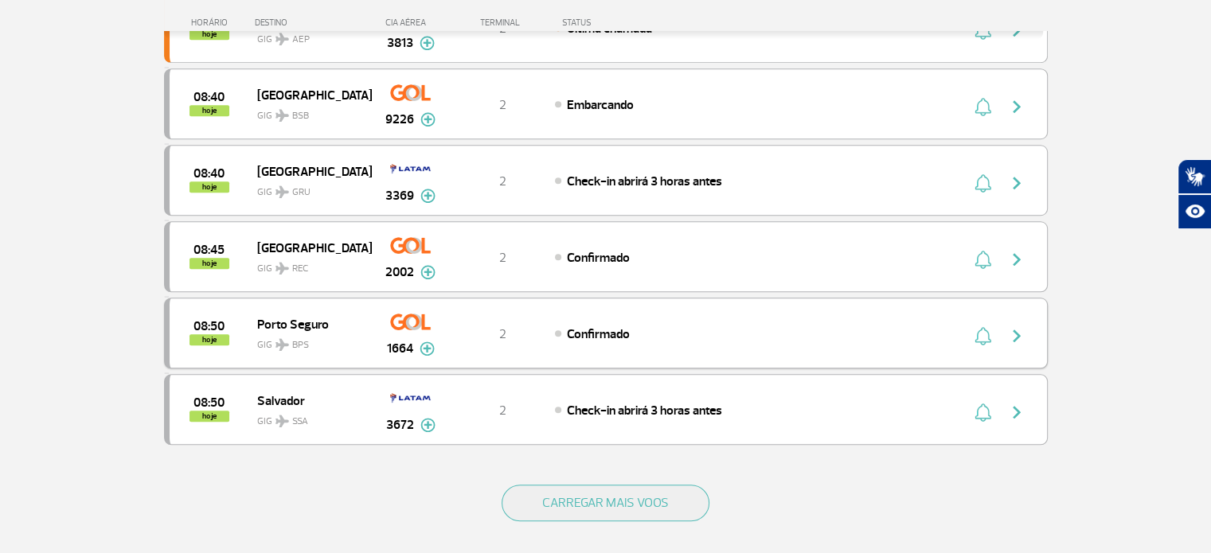
click at [760, 325] on div "Confirmado" at bounding box center [730, 334] width 351 height 18
click at [772, 401] on div "Check-in abrirá 3 horas antes" at bounding box center [730, 410] width 351 height 18
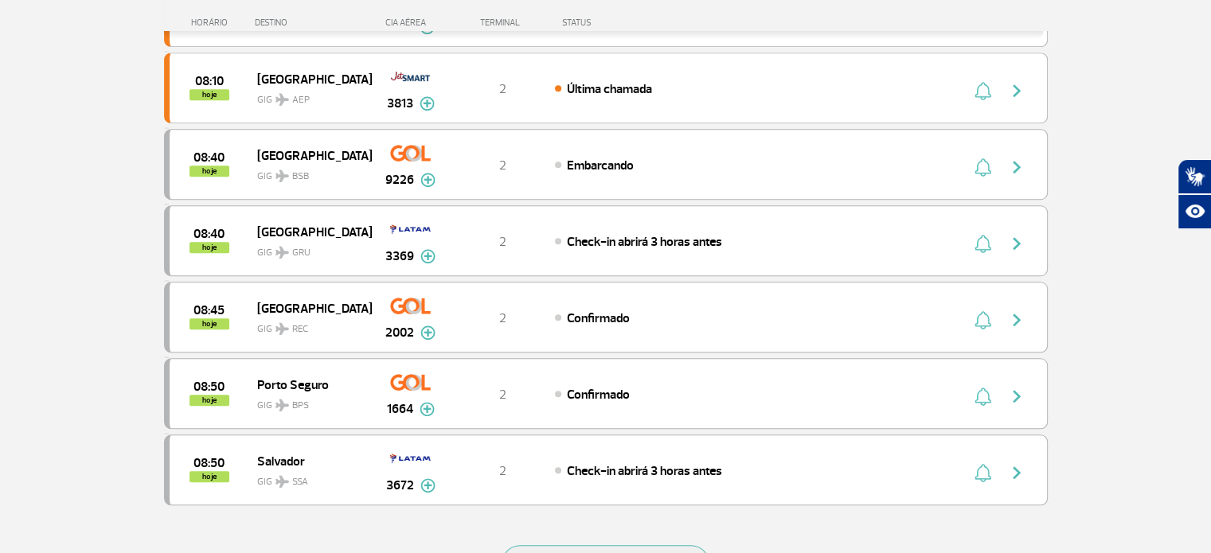
scroll to position [1354, 0]
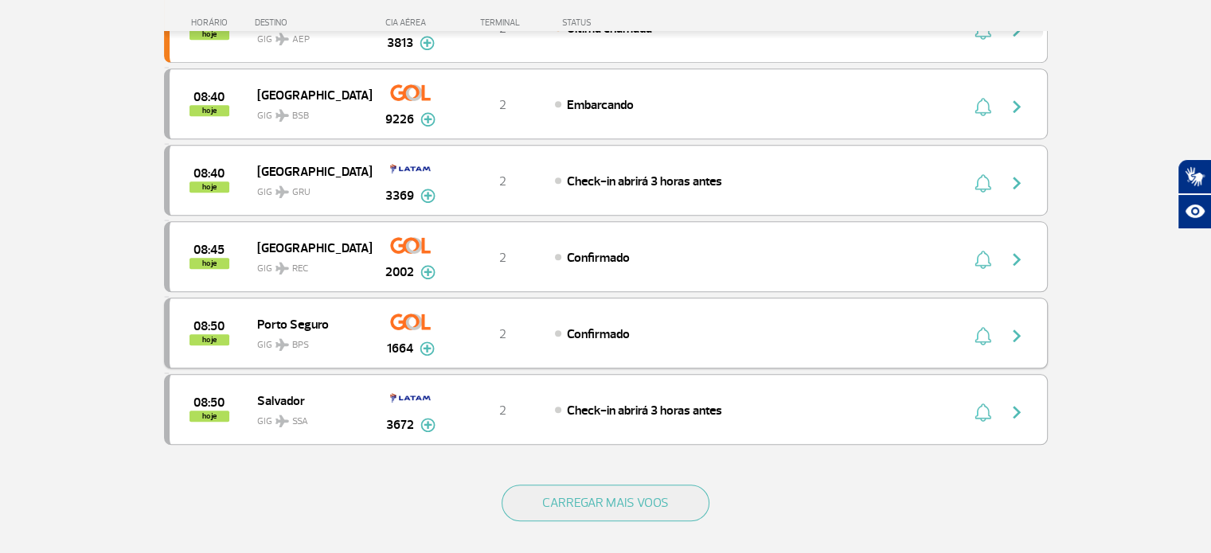
click at [1014, 326] on img "button" at bounding box center [1016, 335] width 19 height 19
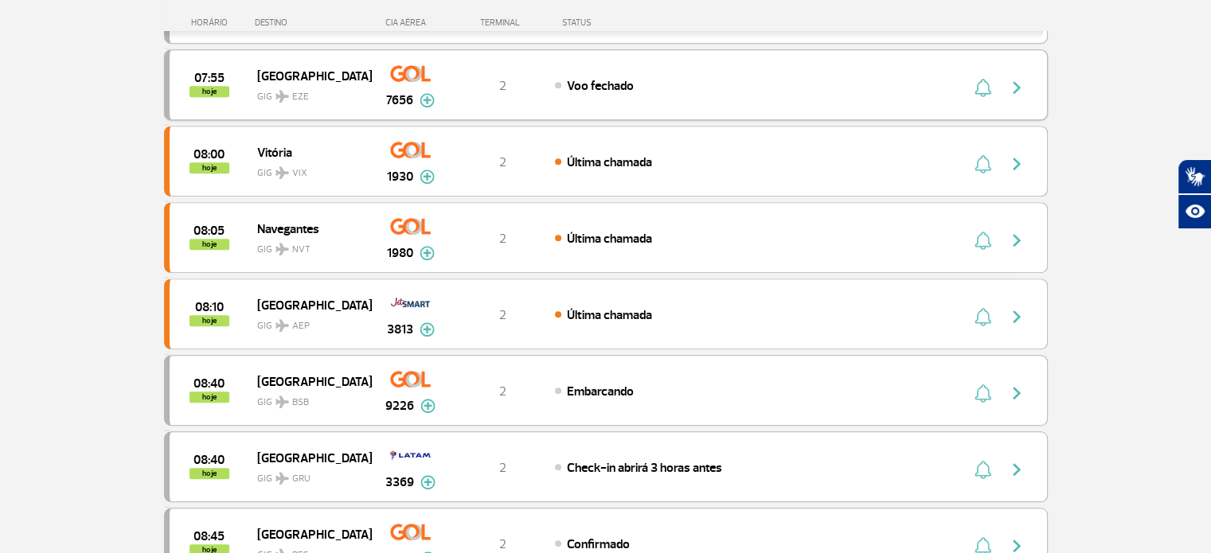
scroll to position [1306, 0]
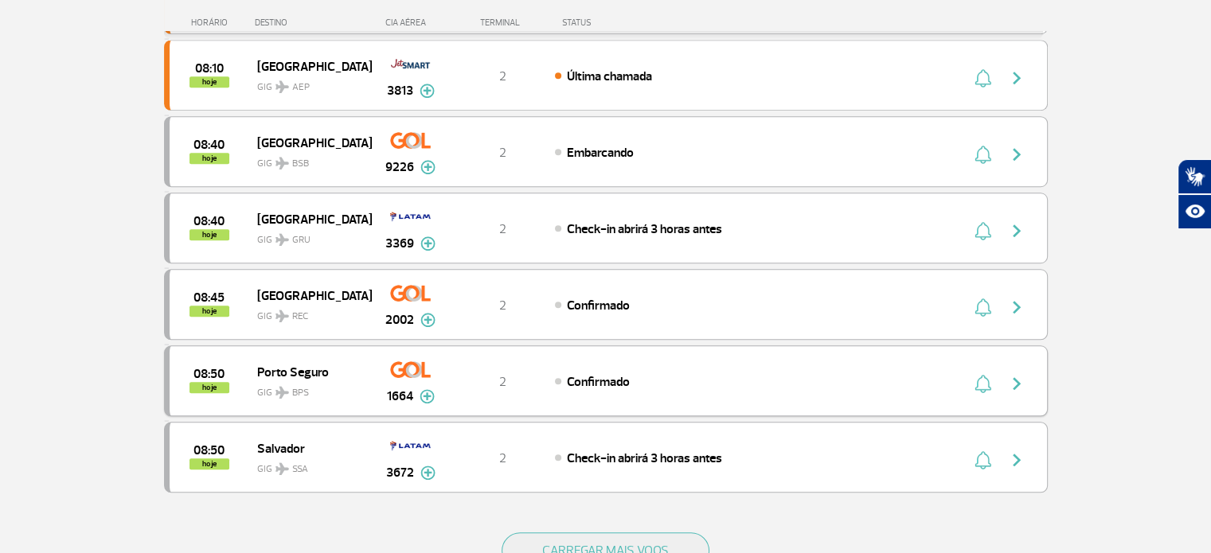
click at [1011, 374] on img "button" at bounding box center [1016, 383] width 19 height 19
click at [959, 381] on div "08:50 hoje Porto Seguro GIG BPS 1664 2 Confirmado Parcerias: Avianca 2623 KLM R…" at bounding box center [606, 381] width 884 height 71
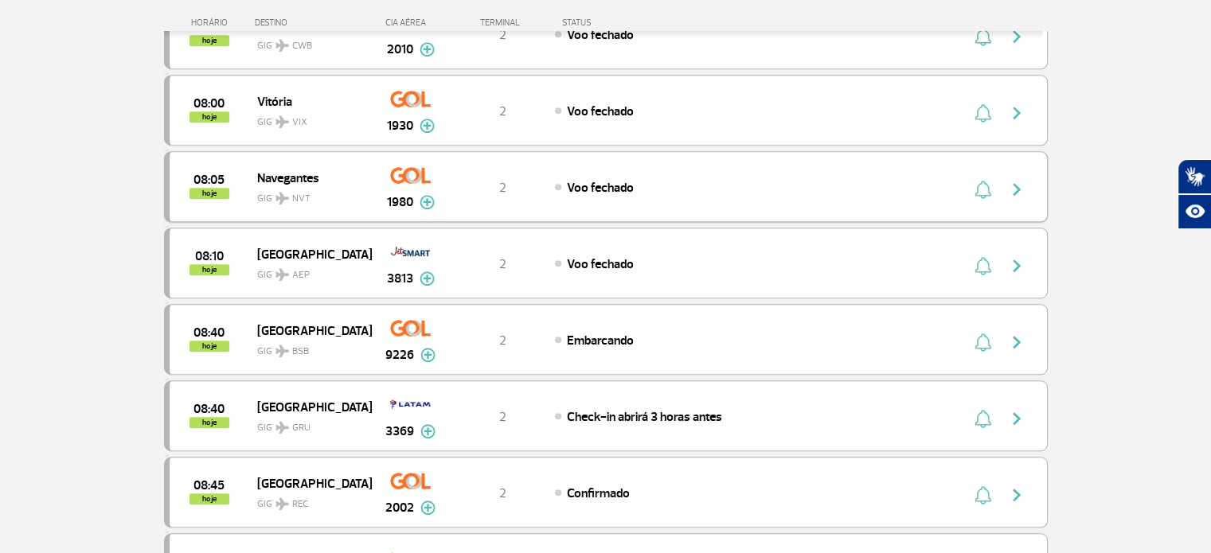
scroll to position [1354, 0]
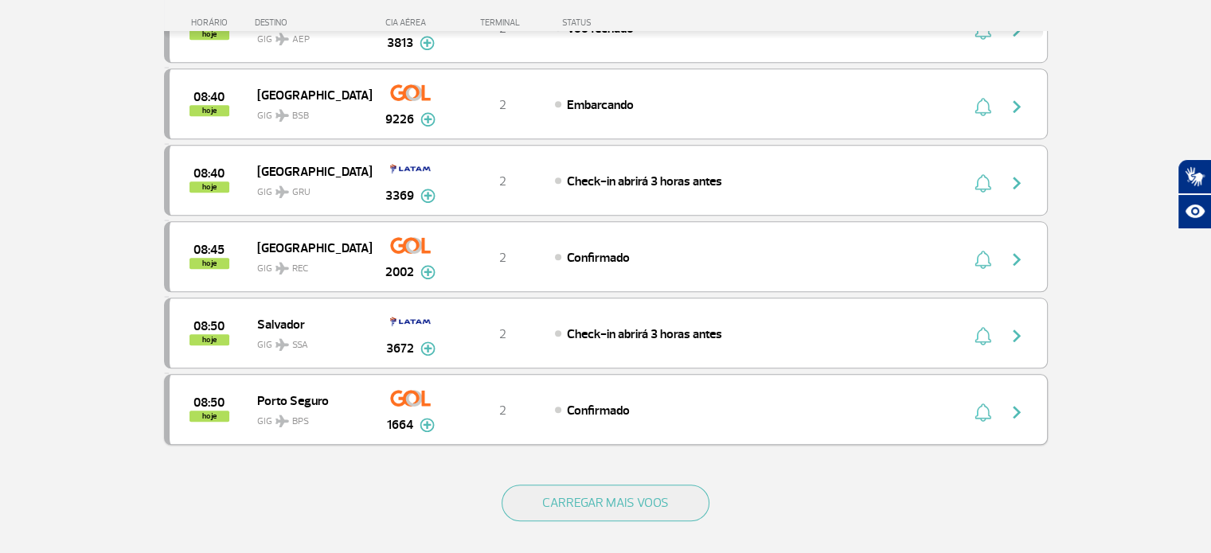
click at [694, 410] on div "08:50 hoje Porto Seguro GIG BPS 1664 2 Confirmado Parcerias: Avianca 2623 KLM R…" at bounding box center [606, 409] width 884 height 71
click at [690, 401] on div "Confirmado" at bounding box center [730, 410] width 351 height 18
click at [1010, 403] on img "button" at bounding box center [1016, 412] width 19 height 19
click at [822, 406] on div "08:50 hoje Porto Seguro GIG BPS 1664 2 Confirmado Parcerias: Avianca 2623 KLM R…" at bounding box center [606, 409] width 884 height 71
click at [1015, 403] on img "button" at bounding box center [1016, 412] width 19 height 19
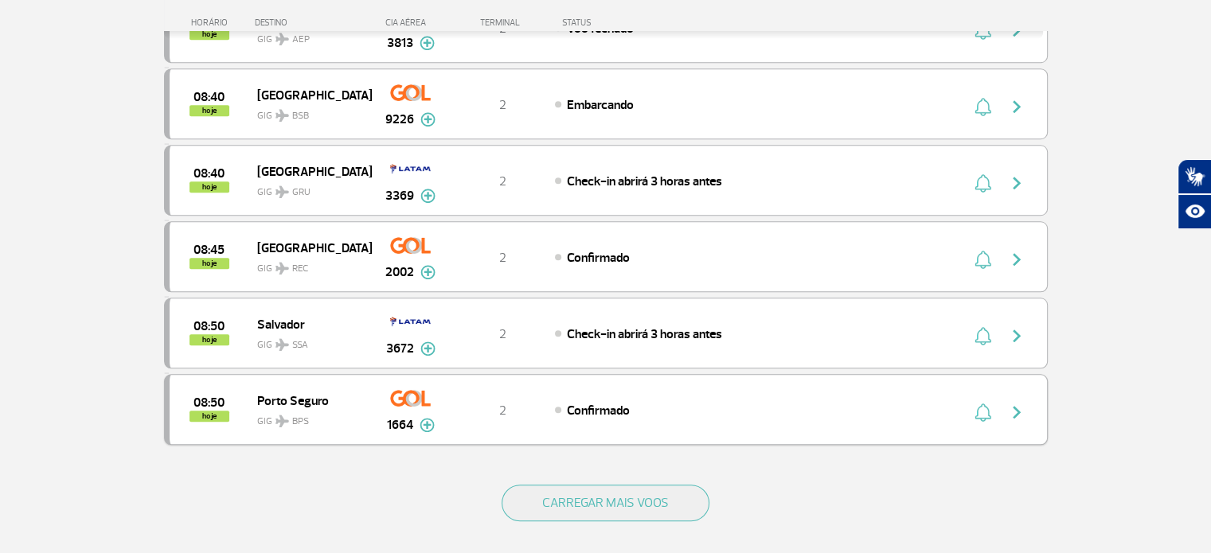
click at [758, 401] on div "Confirmado" at bounding box center [730, 410] width 351 height 18
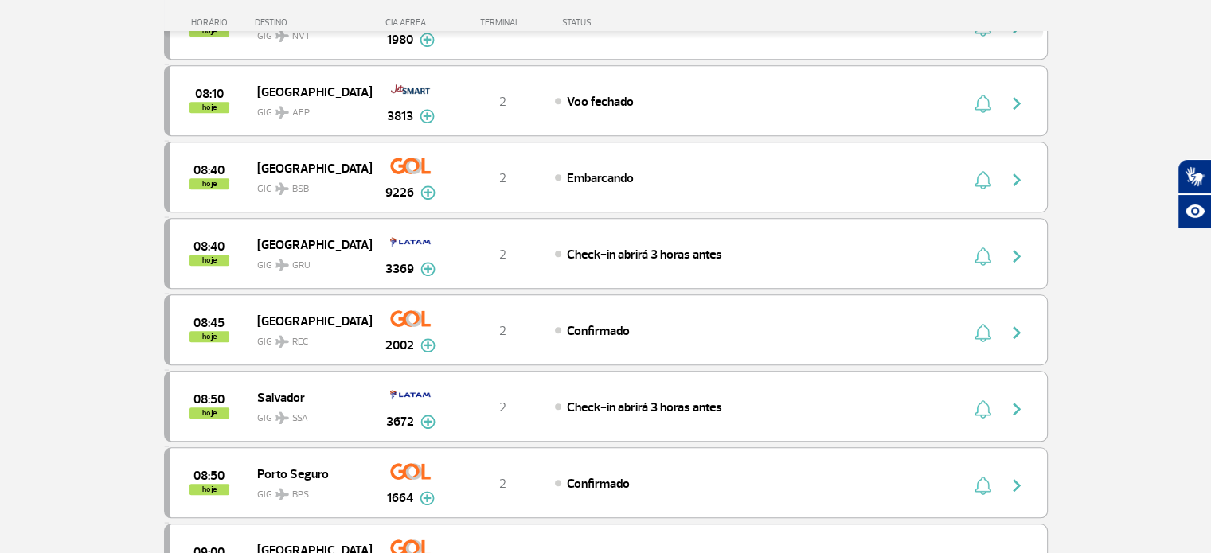
scroll to position [1291, 0]
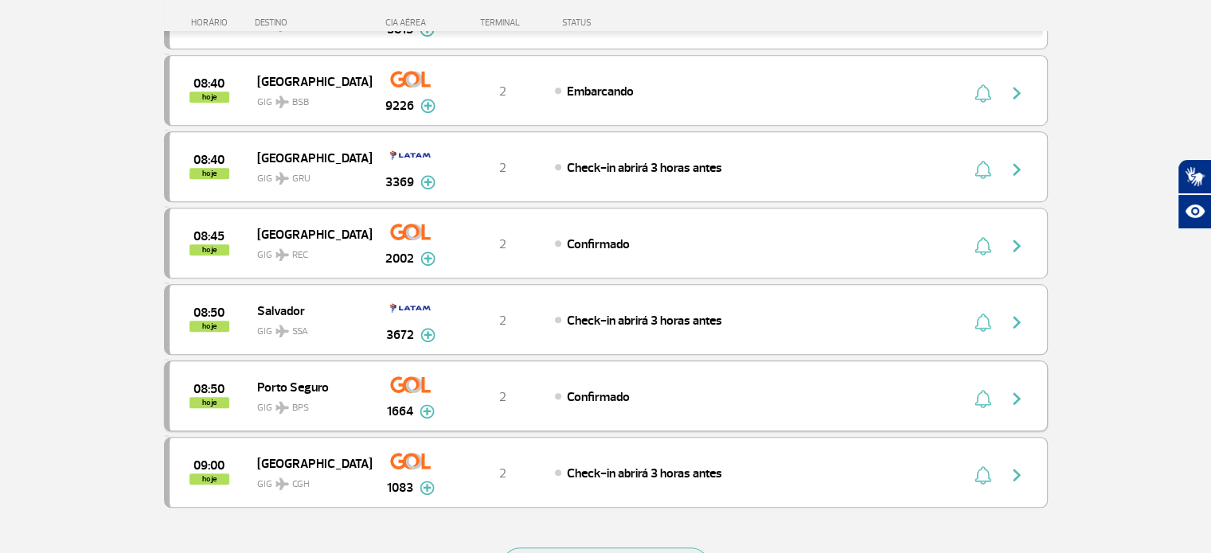
click at [332, 377] on span "Porto Seguro" at bounding box center [308, 387] width 102 height 21
click at [1014, 389] on img "button" at bounding box center [1016, 398] width 19 height 19
click at [1016, 389] on img "button" at bounding box center [1016, 398] width 19 height 19
click at [797, 371] on div "08:50 hoje Porto Seguro GIG BPS 1664 2 Confirmado Parcerias: Avianca 2623 KLM R…" at bounding box center [606, 396] width 884 height 71
click at [771, 388] on div "Confirmado" at bounding box center [730, 397] width 351 height 18
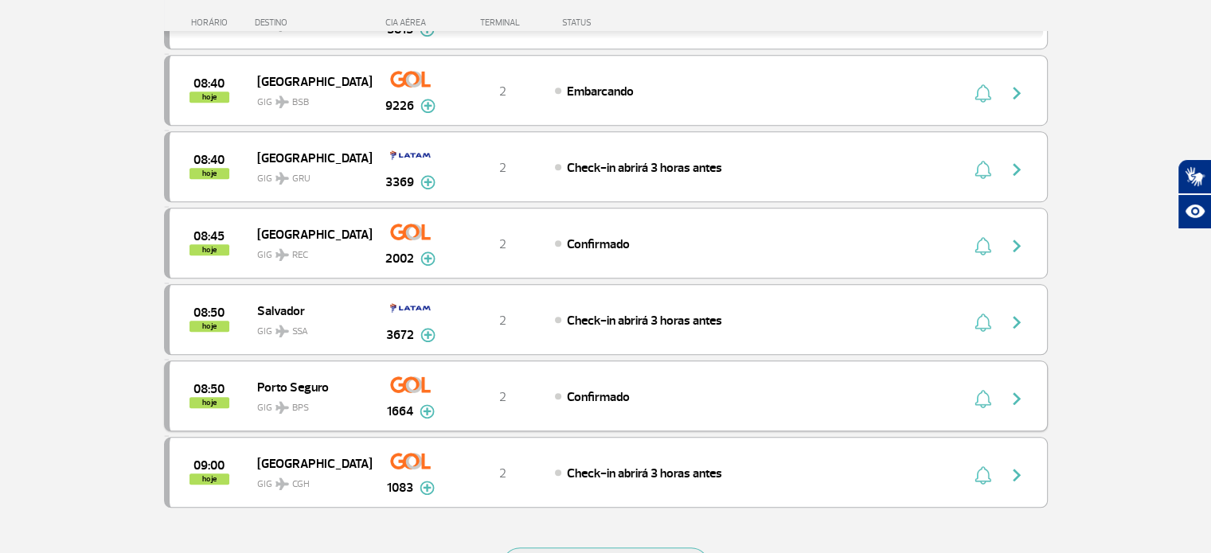
click at [771, 388] on div "Confirmado" at bounding box center [730, 397] width 351 height 18
click at [1016, 389] on img "button" at bounding box center [1016, 398] width 19 height 19
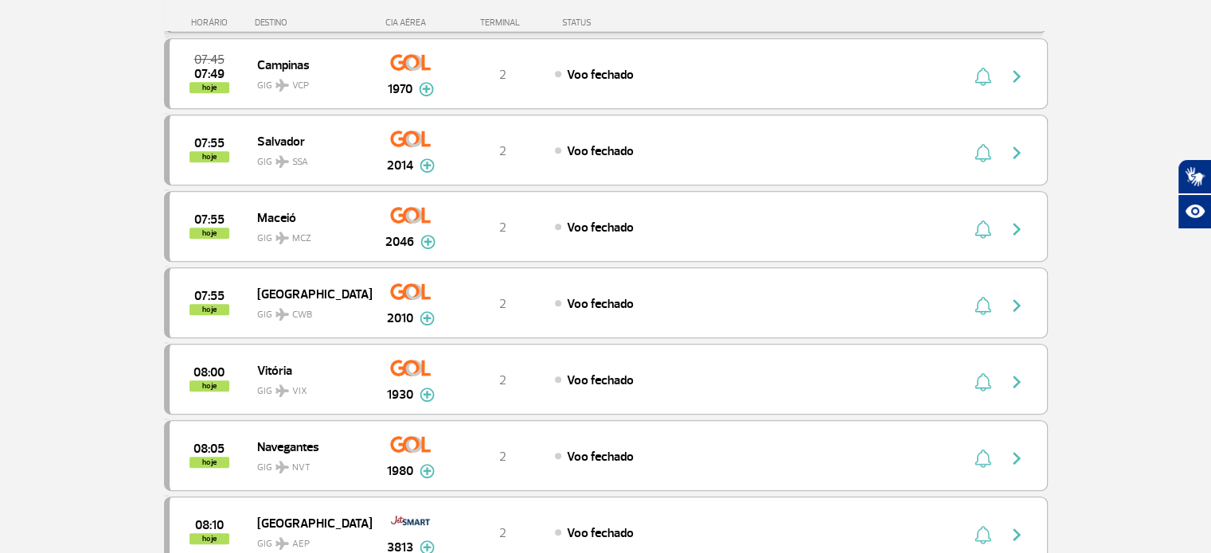
scroll to position [733, 0]
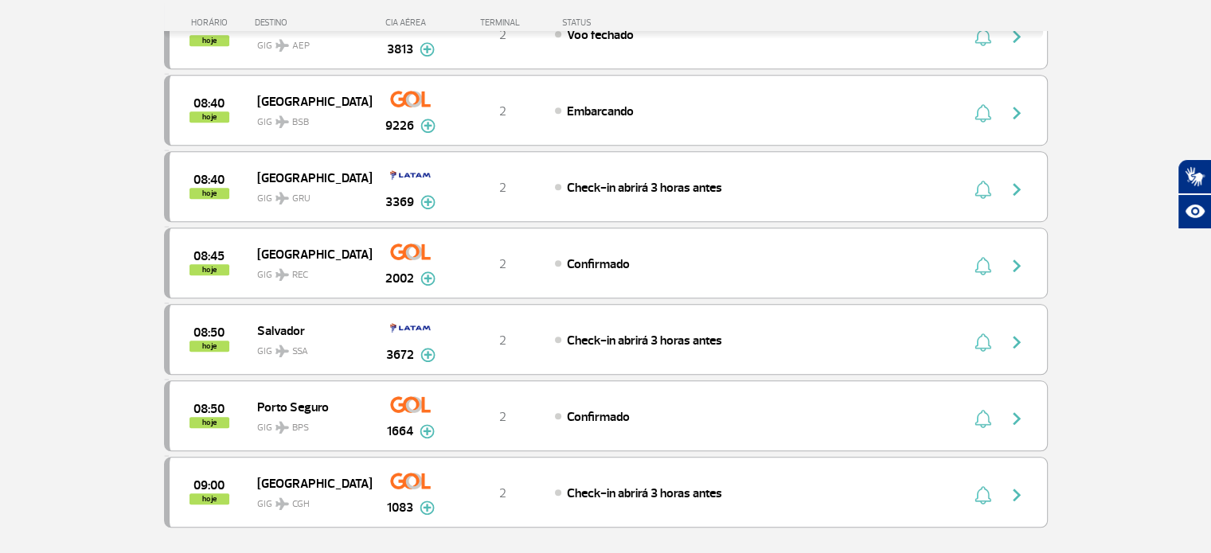
scroll to position [1274, 0]
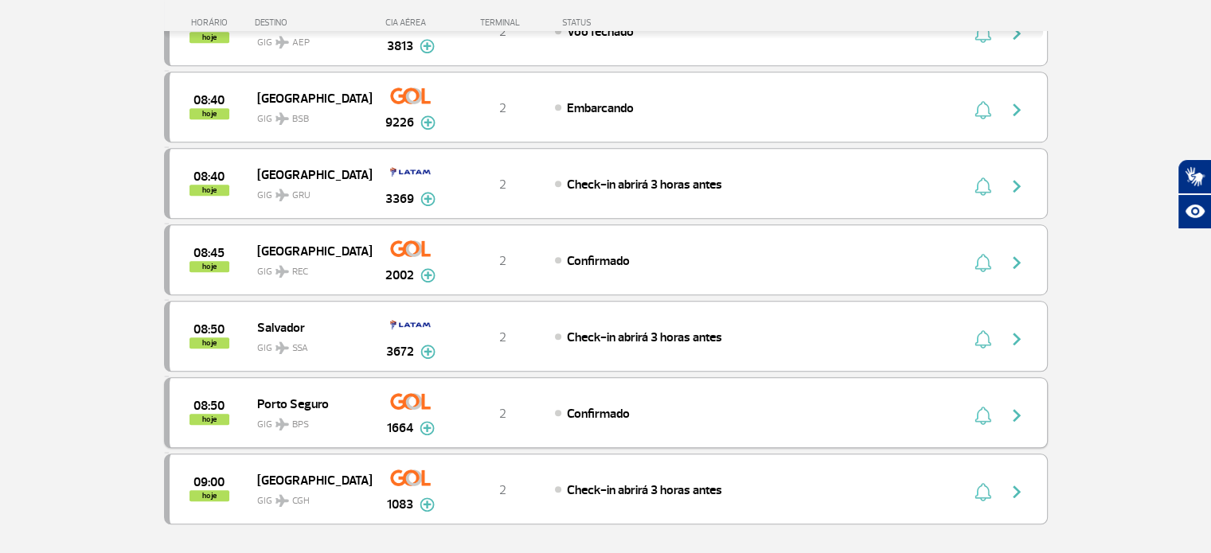
click at [1015, 406] on img "button" at bounding box center [1016, 415] width 19 height 19
click at [858, 405] on div "Confirmado" at bounding box center [730, 414] width 351 height 18
click at [799, 336] on div "08:50 hoje Salvador GIG SSA 3672 2 Check-in abrirá 3 horas antes Parcerias: Luf…" at bounding box center [606, 336] width 884 height 71
click at [1021, 330] on img "button" at bounding box center [1016, 339] width 19 height 19
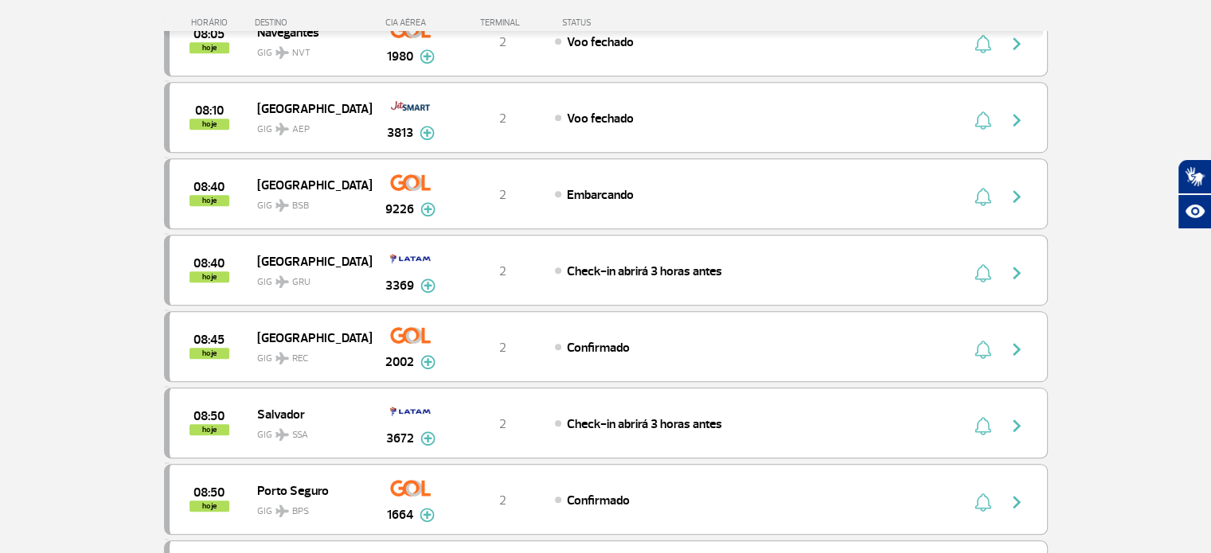
scroll to position [1274, 0]
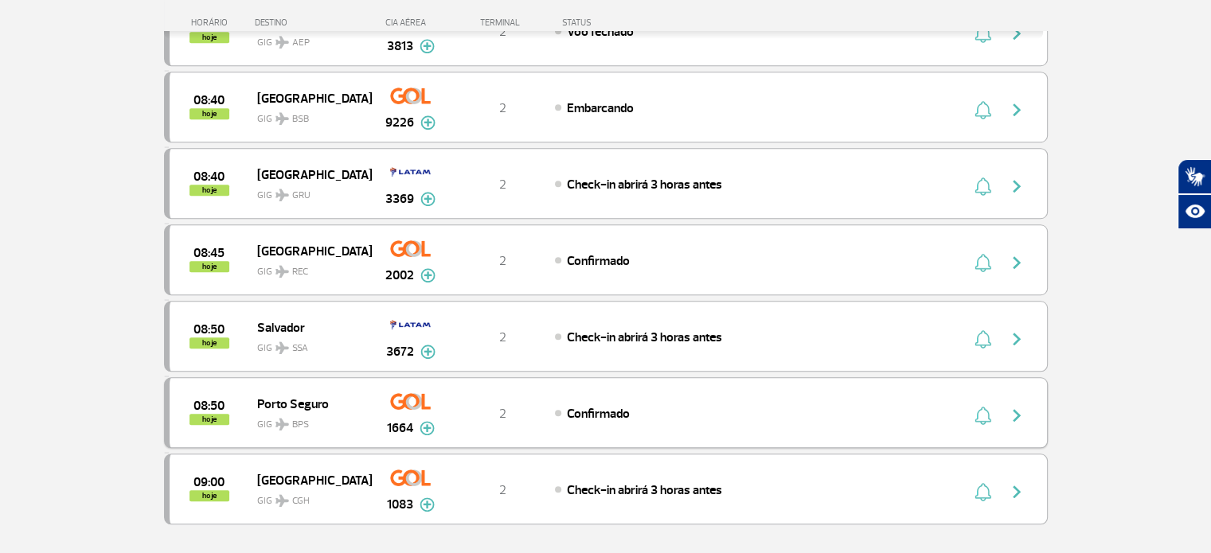
click at [1016, 406] on img "button" at bounding box center [1016, 415] width 19 height 19
click at [1018, 406] on img "button" at bounding box center [1016, 415] width 19 height 19
click at [888, 405] on div "Confirmado" at bounding box center [730, 414] width 351 height 18
click at [491, 405] on div "2" at bounding box center [502, 414] width 105 height 18
click at [1015, 406] on img "button" at bounding box center [1016, 415] width 19 height 19
